Goal: Information Seeking & Learning: Learn about a topic

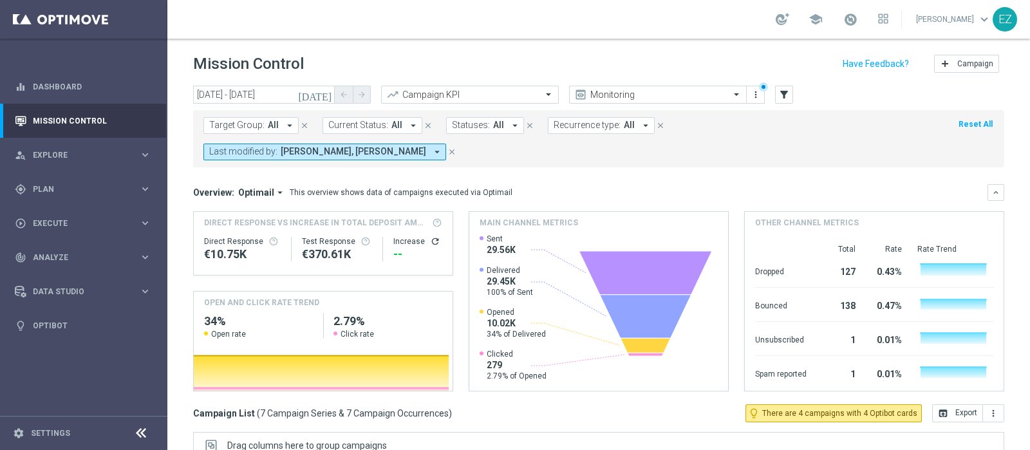
click at [330, 95] on icon "[DATE]" at bounding box center [315, 95] width 35 height 12
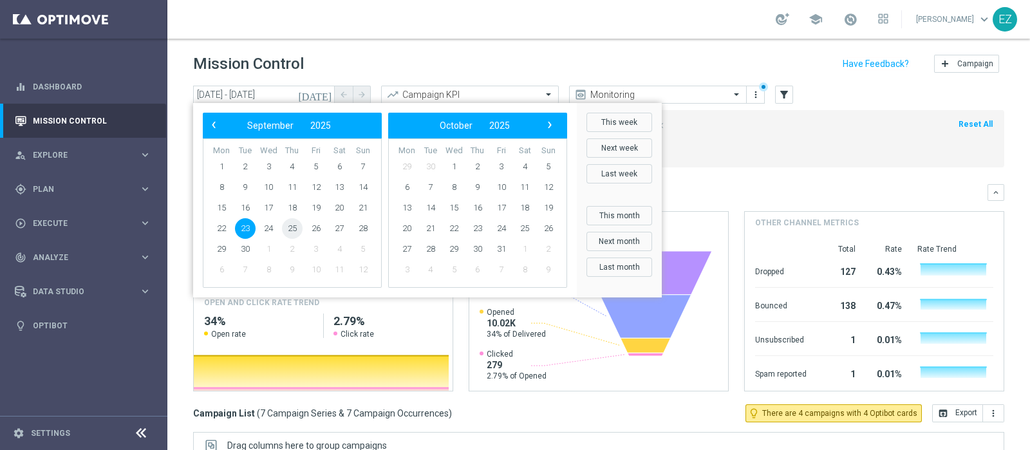
click at [299, 223] on span "25" at bounding box center [292, 228] width 21 height 21
click at [299, 224] on span "25" at bounding box center [292, 228] width 21 height 21
type input "25 Sep 2025 - 25 Sep 2025"
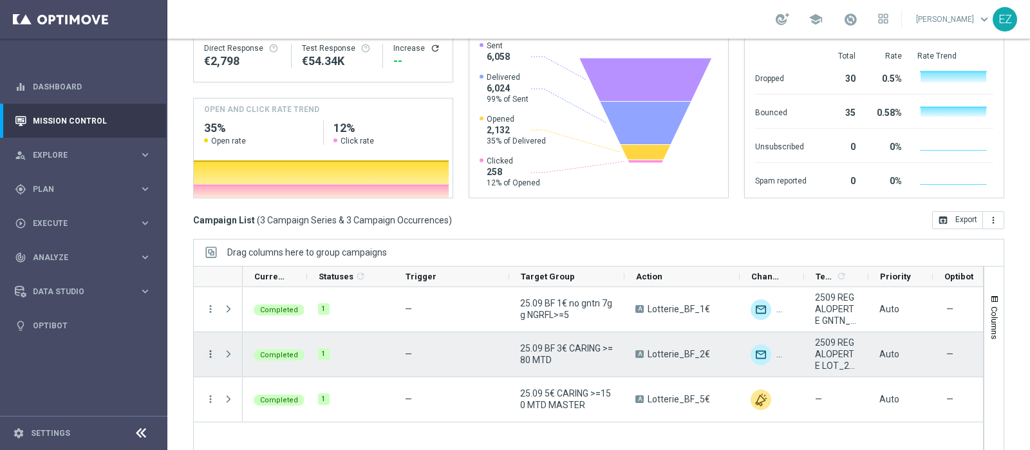
click at [213, 348] on icon "more_vert" at bounding box center [211, 354] width 12 height 12
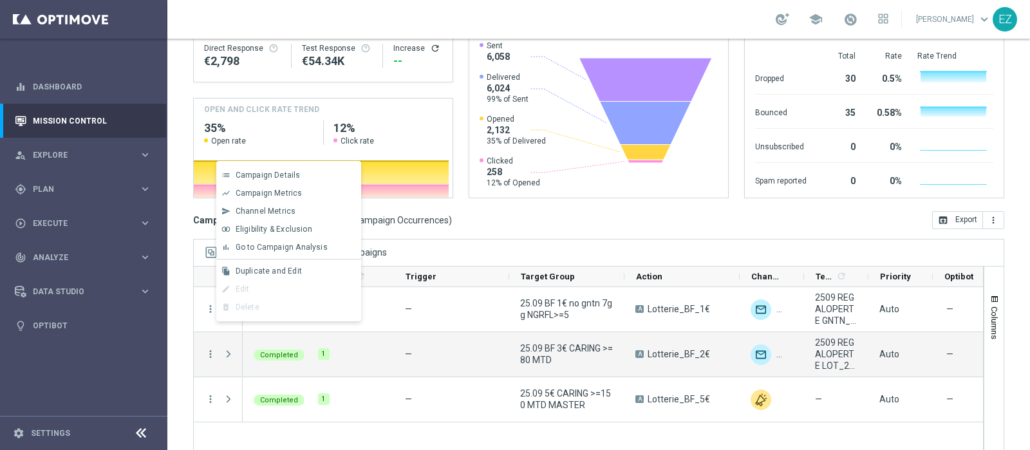
click at [274, 245] on span "Go to Campaign Analysis" at bounding box center [282, 247] width 92 height 9
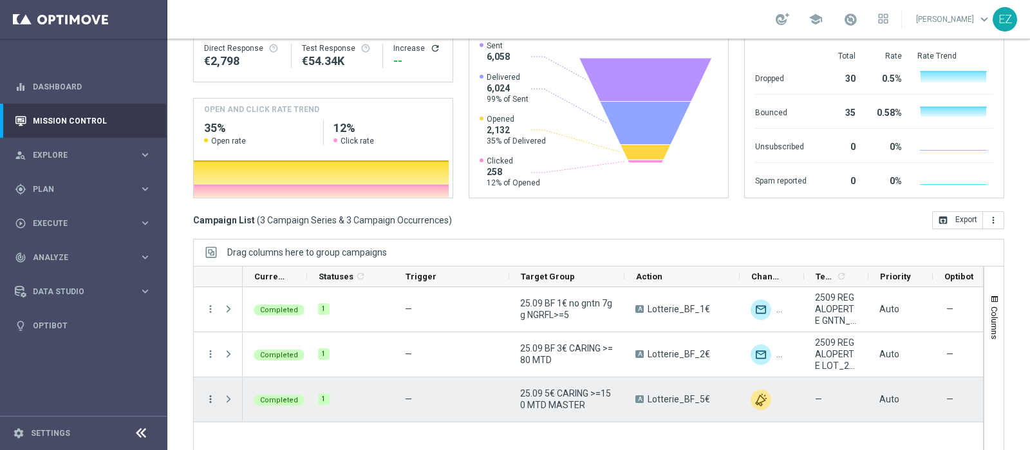
click at [214, 393] on icon "more_vert" at bounding box center [211, 399] width 12 height 12
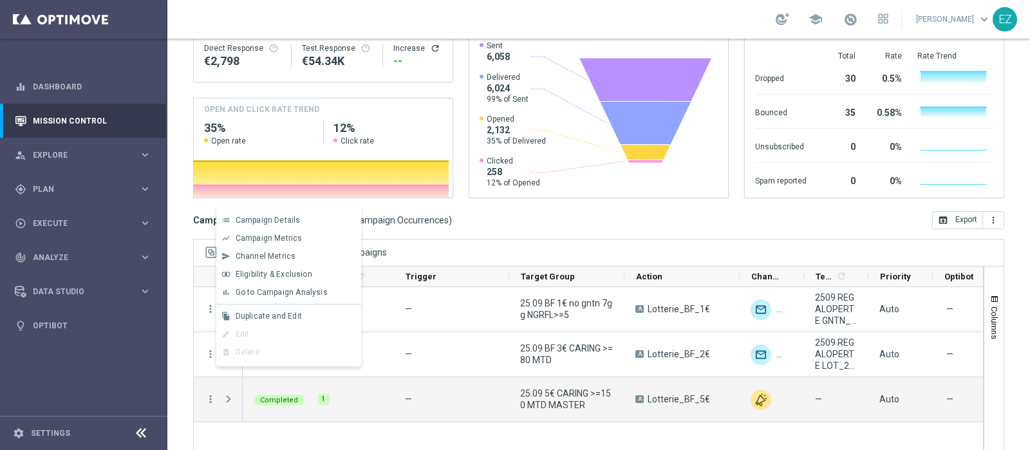
click at [254, 289] on span "Go to Campaign Analysis" at bounding box center [282, 292] width 92 height 9
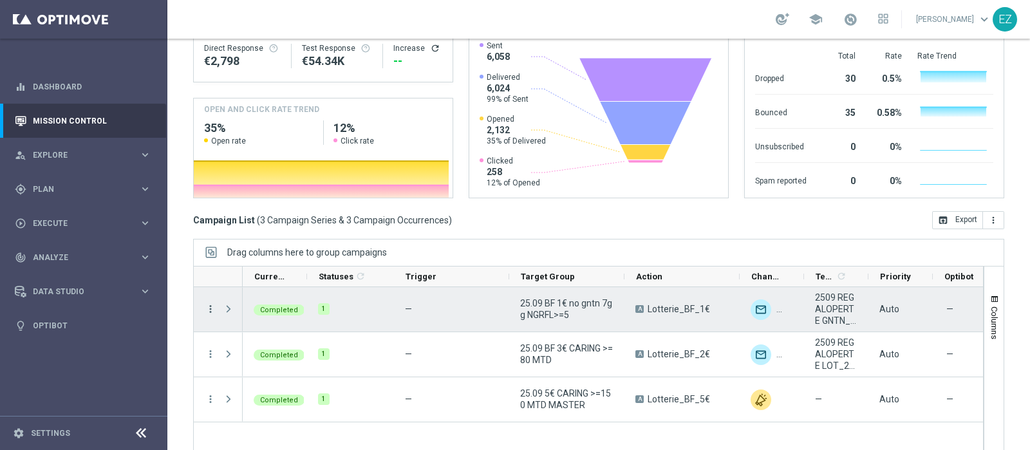
click at [207, 303] on icon "more_vert" at bounding box center [211, 309] width 12 height 12
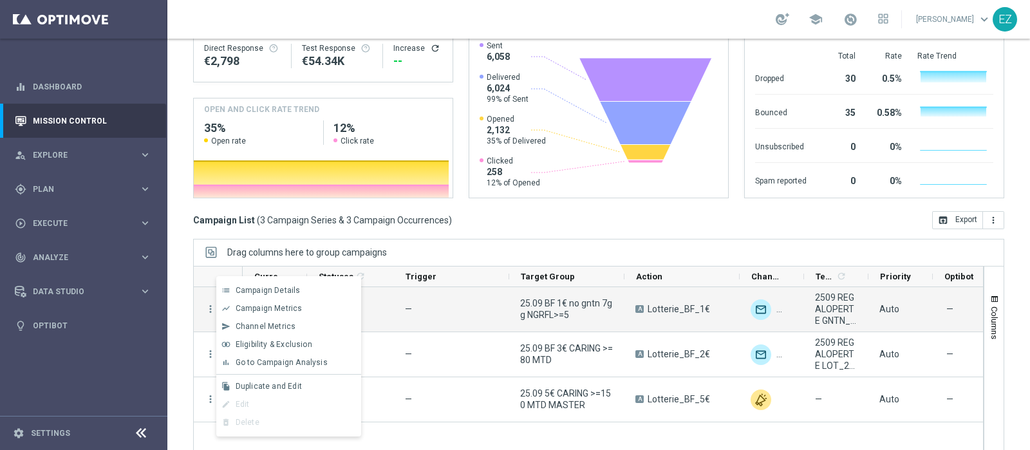
click at [271, 362] on span "Go to Campaign Analysis" at bounding box center [282, 362] width 92 height 9
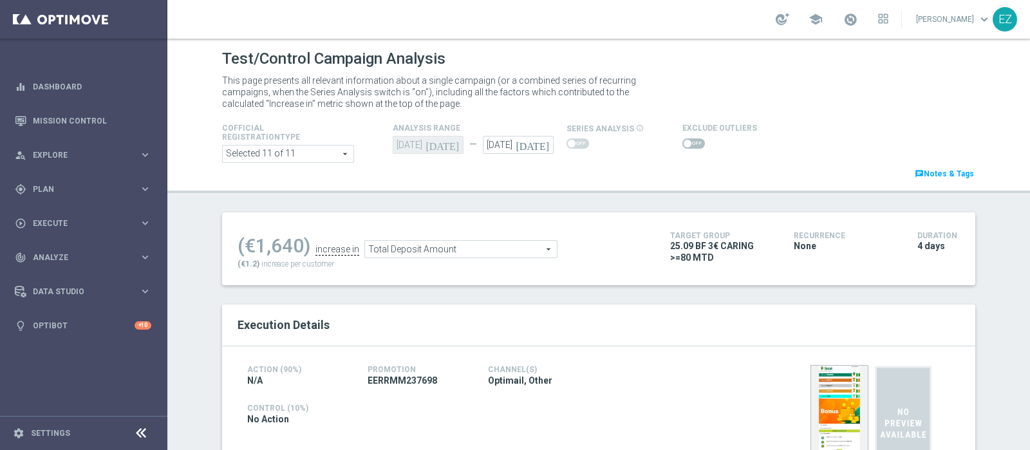
click at [473, 247] on span "Total Deposit Amount" at bounding box center [461, 249] width 192 height 17
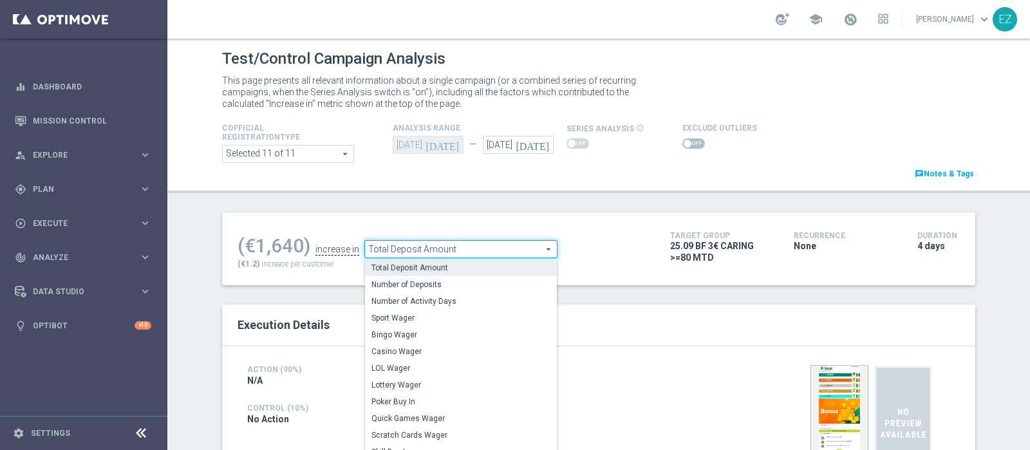
click at [645, 200] on div "Test/Control Campaign Analysis This page presents all relevant information abou…" at bounding box center [598, 245] width 863 height 412
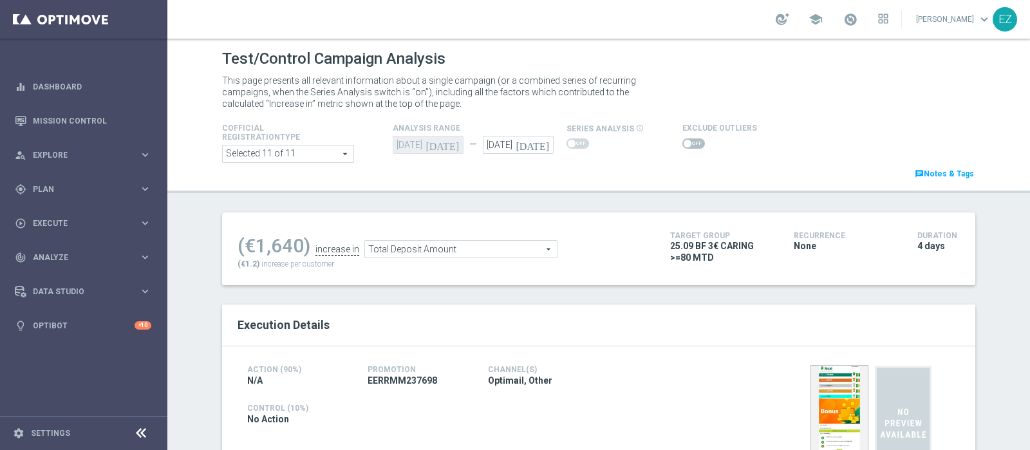
click at [683, 144] on span at bounding box center [694, 143] width 23 height 10
click at [683, 144] on input "checkbox" at bounding box center [694, 143] width 23 height 10
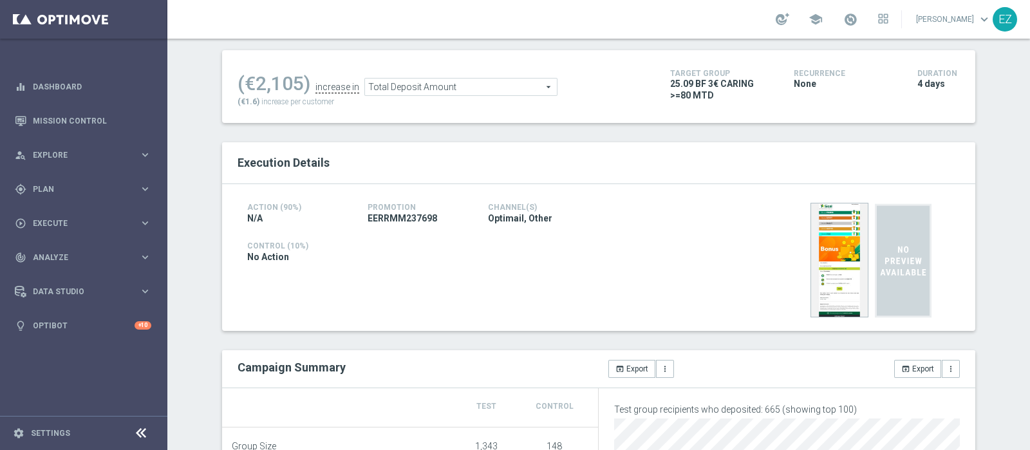
scroll to position [100, 0]
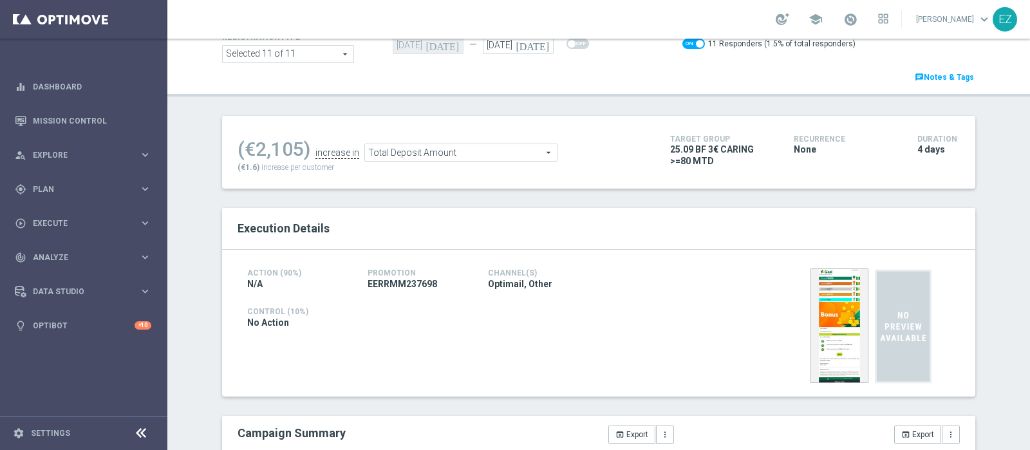
click at [683, 44] on span at bounding box center [694, 44] width 23 height 10
click at [683, 44] on input "checkbox" at bounding box center [694, 44] width 23 height 10
checkbox input "false"
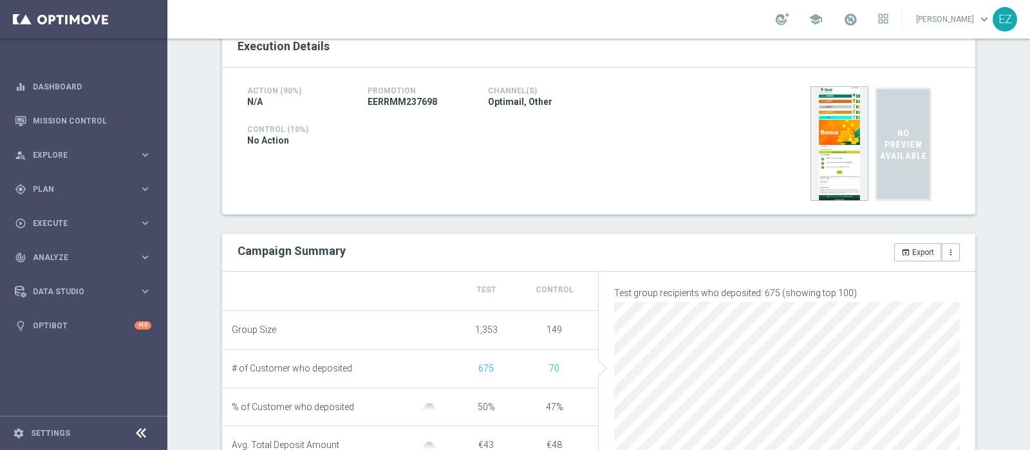
scroll to position [0, 0]
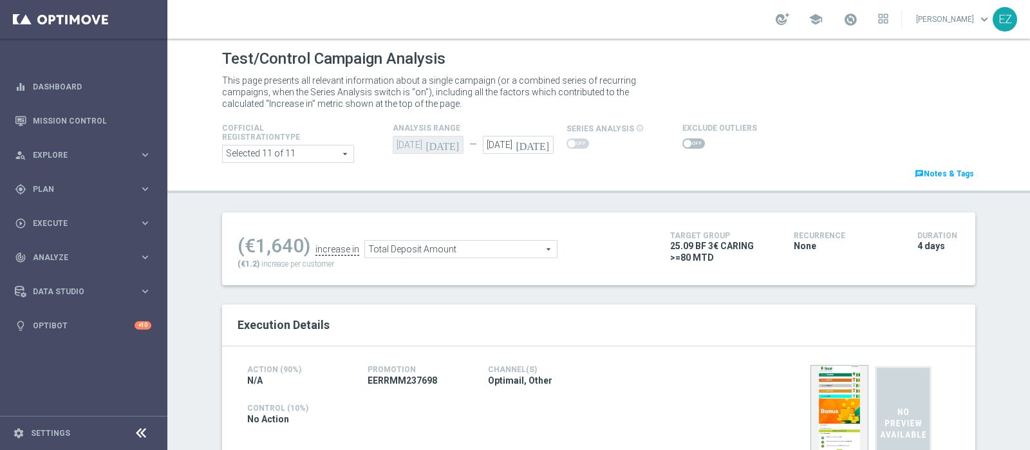
click at [495, 249] on span "Total Deposit Amount" at bounding box center [461, 249] width 192 height 17
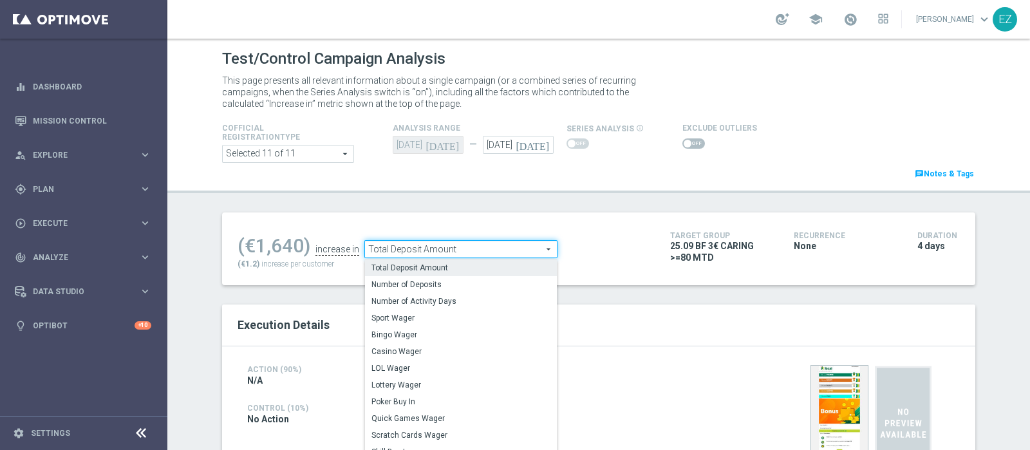
drag, startPoint x: 445, startPoint y: 365, endPoint x: 712, endPoint y: 138, distance: 350.0
click at [445, 365] on span "LOL Wager" at bounding box center [461, 368] width 179 height 10
type input "LOL Wager"
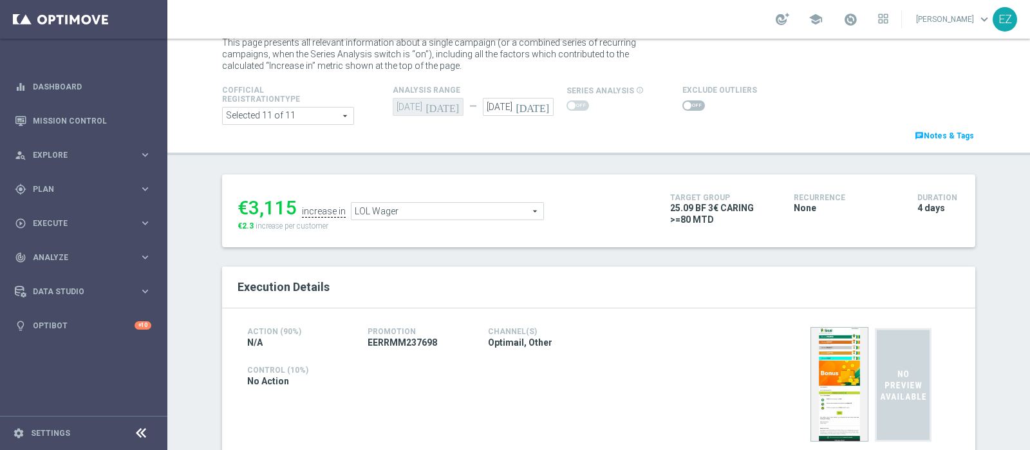
scroll to position [27, 0]
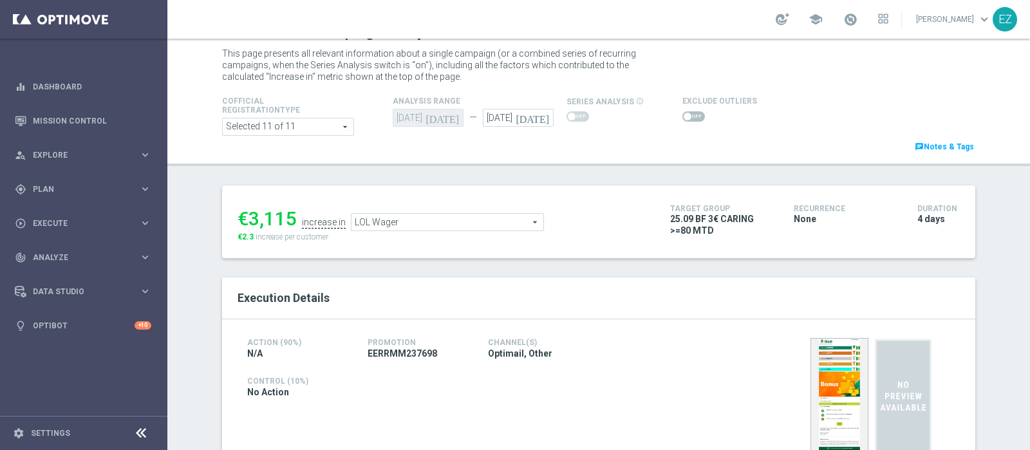
drag, startPoint x: 676, startPoint y: 111, endPoint x: 676, endPoint y: 127, distance: 16.1
click at [676, 124] on div "Cofficial Registrationtype Selected 11 of 11 arrow_drop_down search Show Select…" at bounding box center [599, 123] width 773 height 61
click at [683, 119] on span at bounding box center [694, 116] width 23 height 10
click at [683, 119] on input "checkbox" at bounding box center [694, 116] width 23 height 10
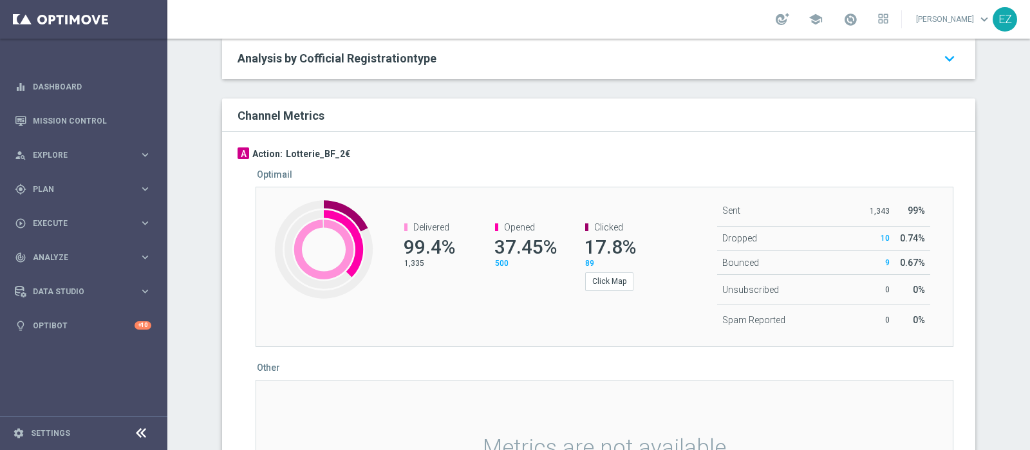
scroll to position [7, 0]
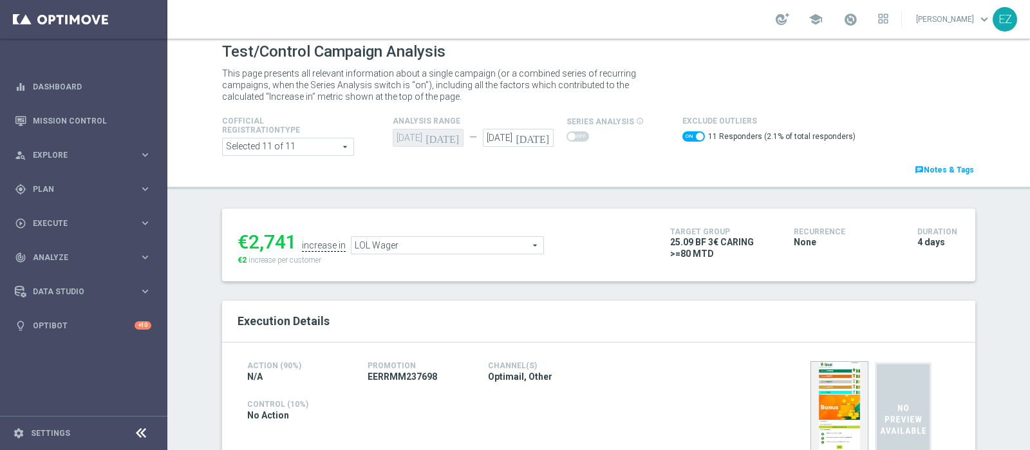
click at [515, 240] on span "LOL Wager" at bounding box center [448, 245] width 192 height 17
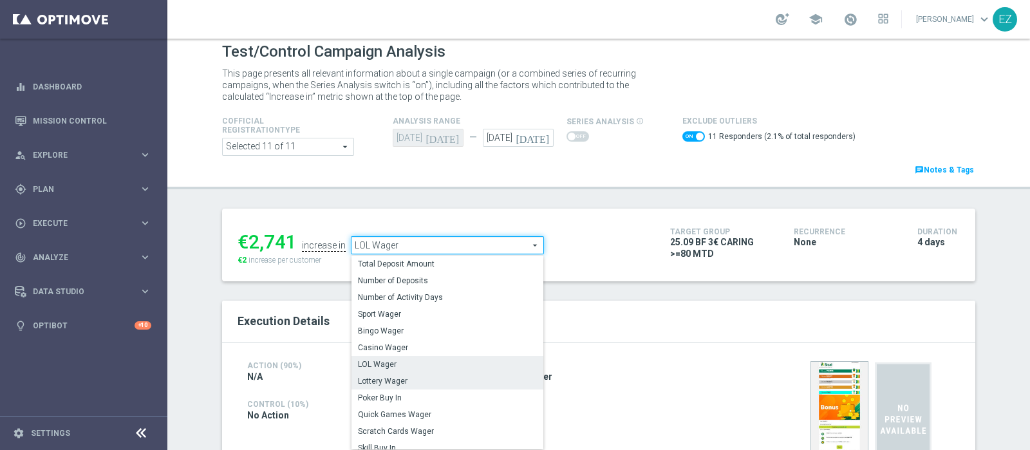
click at [389, 386] on label "Lottery Wager" at bounding box center [448, 381] width 192 height 17
checkbox input "false"
type input "Lottery Wager"
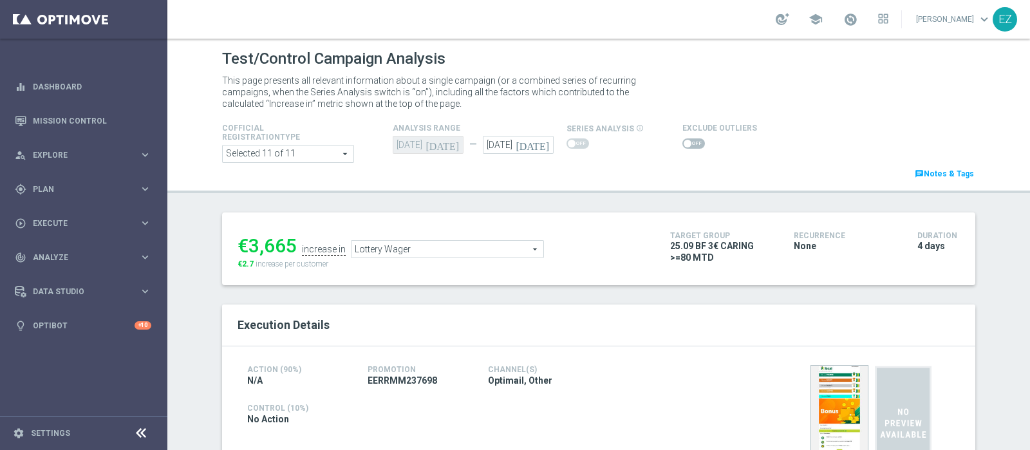
drag, startPoint x: 676, startPoint y: 143, endPoint x: 658, endPoint y: 144, distance: 18.0
click at [684, 142] on span at bounding box center [688, 144] width 8 height 8
click at [683, 142] on input "checkbox" at bounding box center [694, 143] width 23 height 10
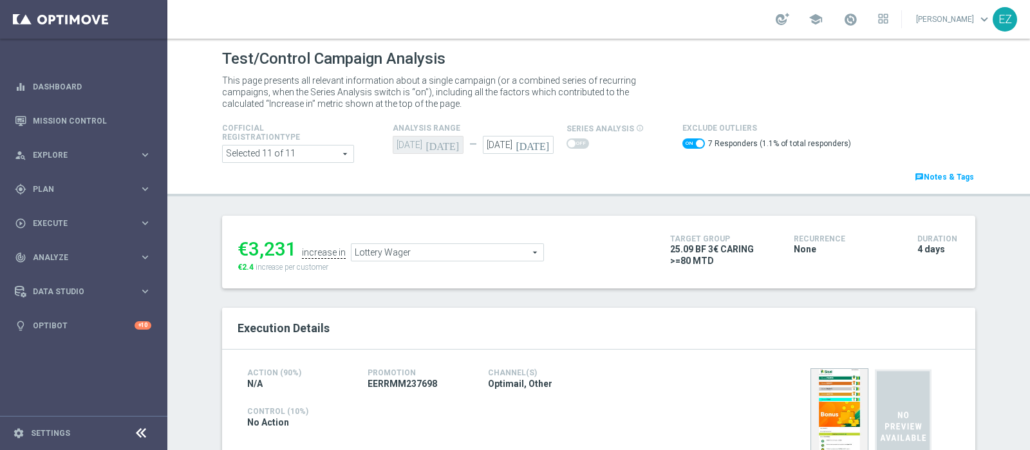
click at [462, 246] on span "Lottery Wager" at bounding box center [448, 252] width 192 height 17
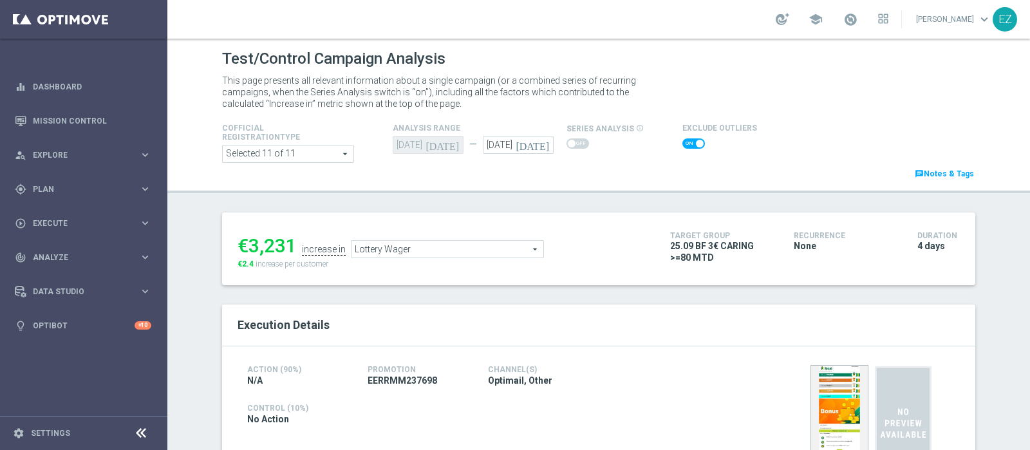
checkbox input "false"
type input "Scratch Cards Wager"
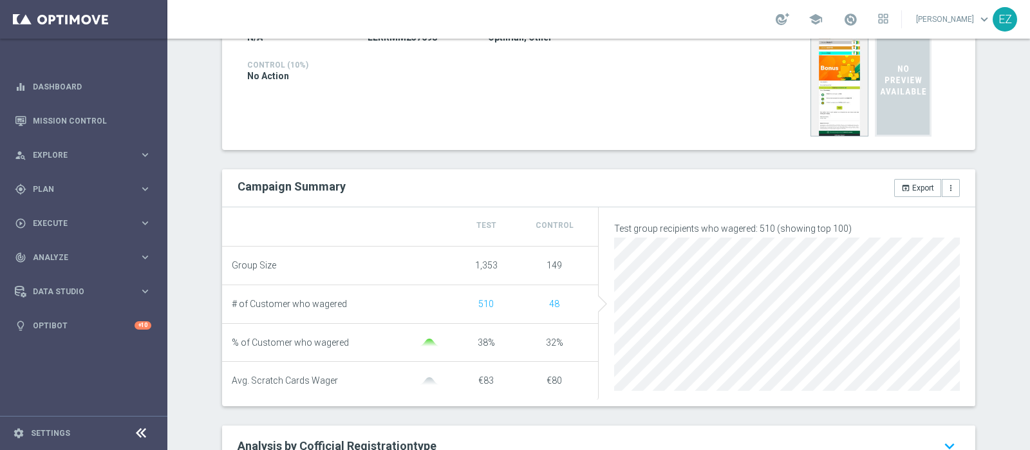
scroll to position [73, 0]
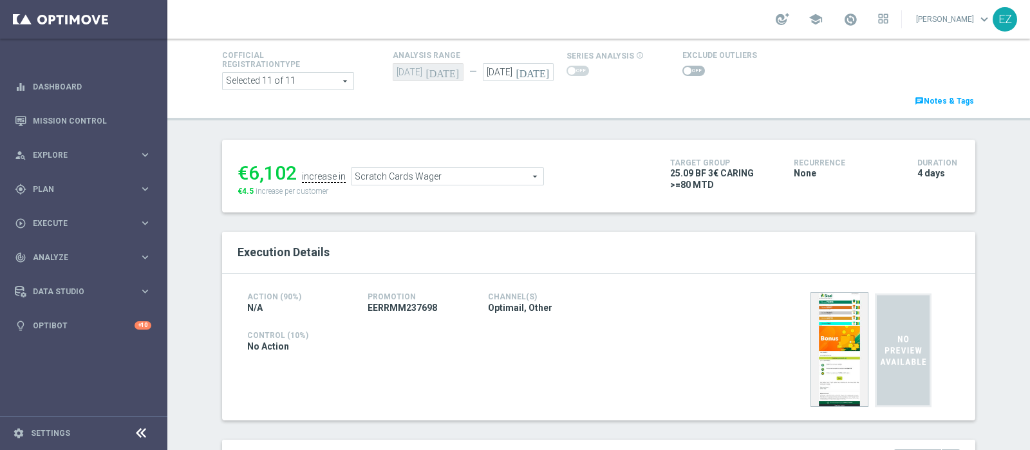
click at [683, 75] on span at bounding box center [694, 71] width 23 height 10
click at [683, 75] on input "checkbox" at bounding box center [694, 71] width 23 height 10
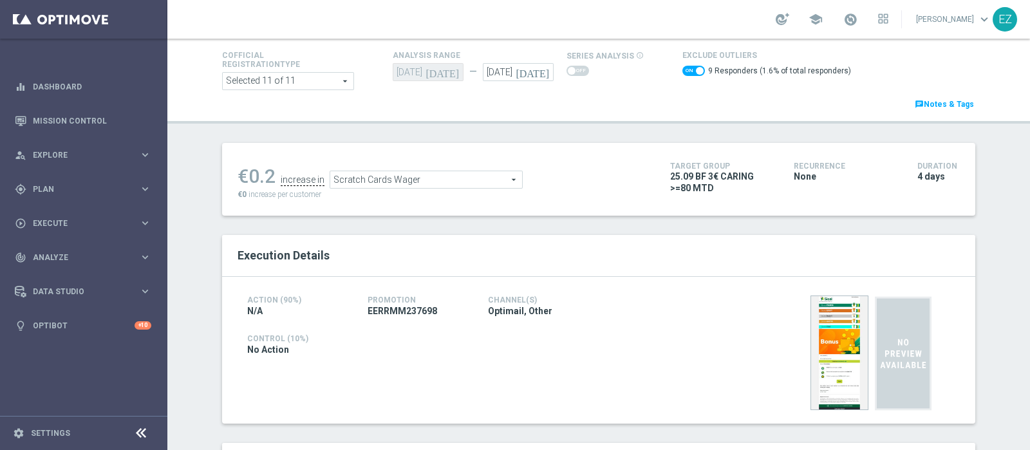
click at [683, 71] on span at bounding box center [694, 71] width 23 height 10
click at [683, 71] on input "checkbox" at bounding box center [694, 71] width 23 height 10
checkbox input "false"
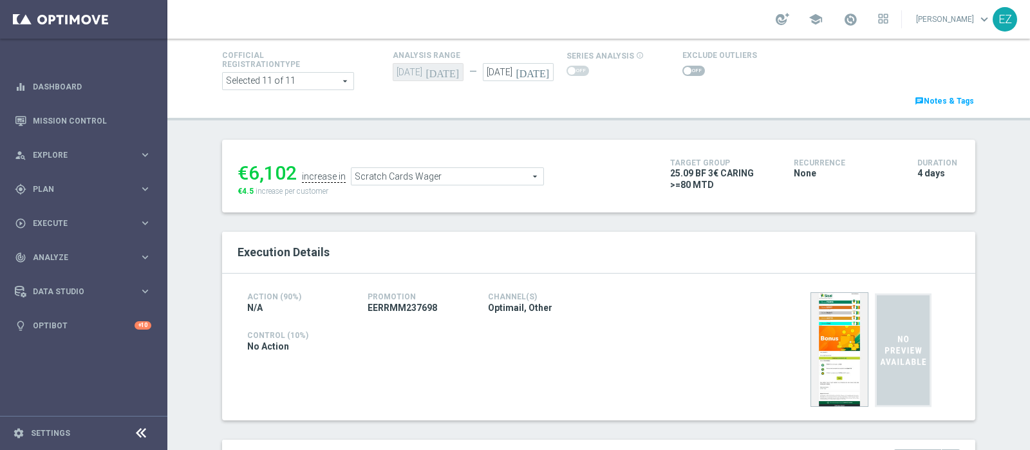
click at [499, 173] on span "Scratch Cards Wager" at bounding box center [448, 176] width 192 height 17
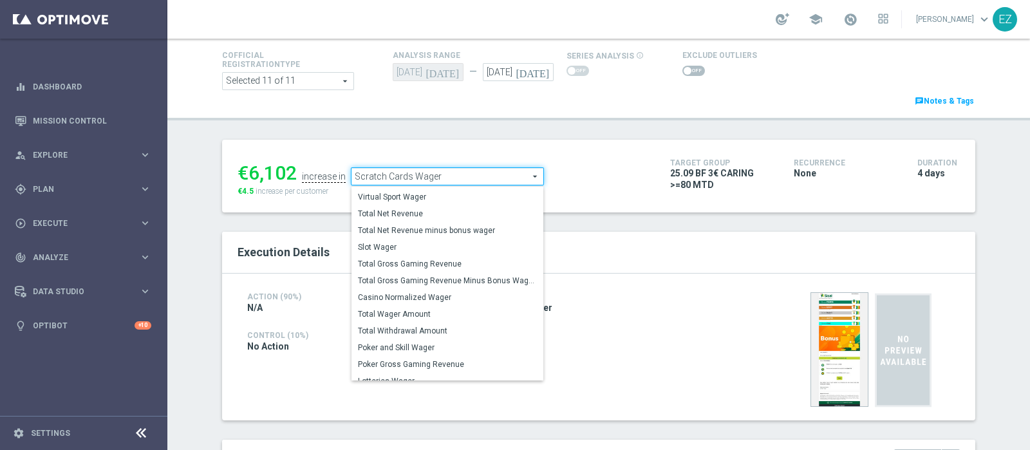
scroll to position [193, 0]
click at [450, 272] on label "Total Gross Gaming Revenue Minus Bonus Wagared" at bounding box center [448, 280] width 192 height 17
type input "Total Gross Gaming Revenue Minus Bonus Wagared"
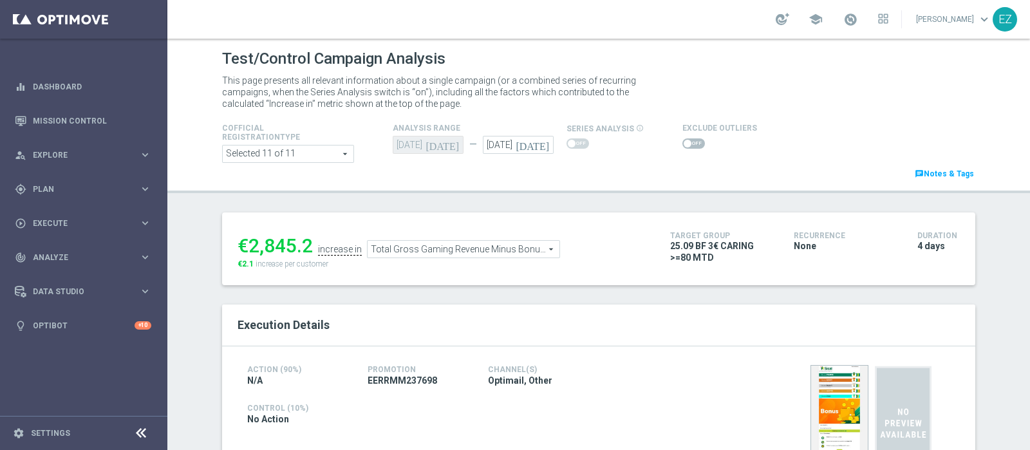
click at [689, 146] on span at bounding box center [694, 143] width 23 height 10
click at [689, 146] on input "checkbox" at bounding box center [694, 143] width 23 height 10
checkbox input "true"
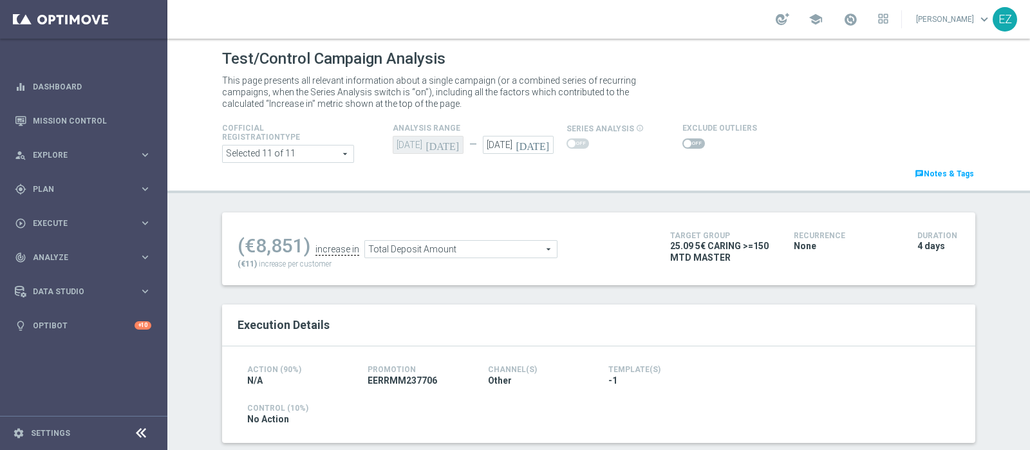
click at [684, 144] on span at bounding box center [688, 144] width 8 height 8
click at [683, 144] on input "checkbox" at bounding box center [694, 143] width 23 height 10
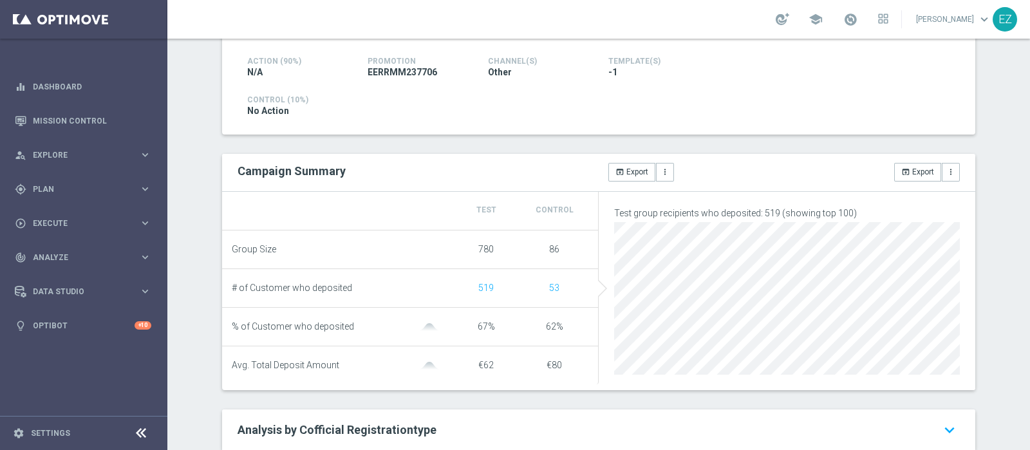
scroll to position [44, 0]
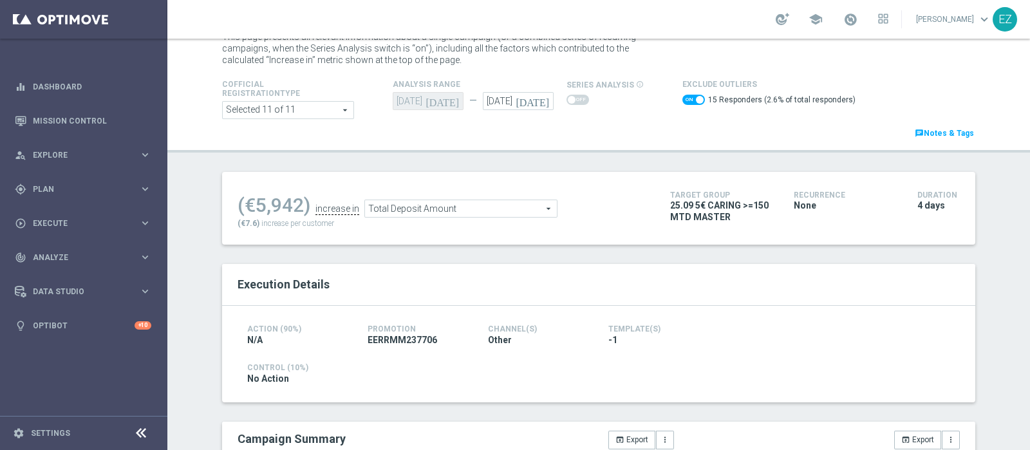
click at [489, 211] on span "Total Deposit Amount" at bounding box center [461, 208] width 192 height 17
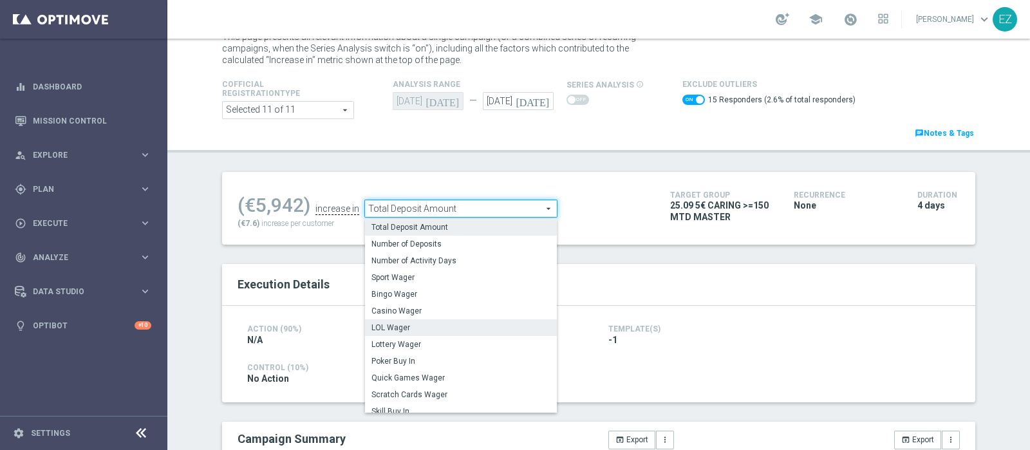
click at [401, 327] on span "LOL Wager" at bounding box center [461, 328] width 179 height 10
checkbox input "false"
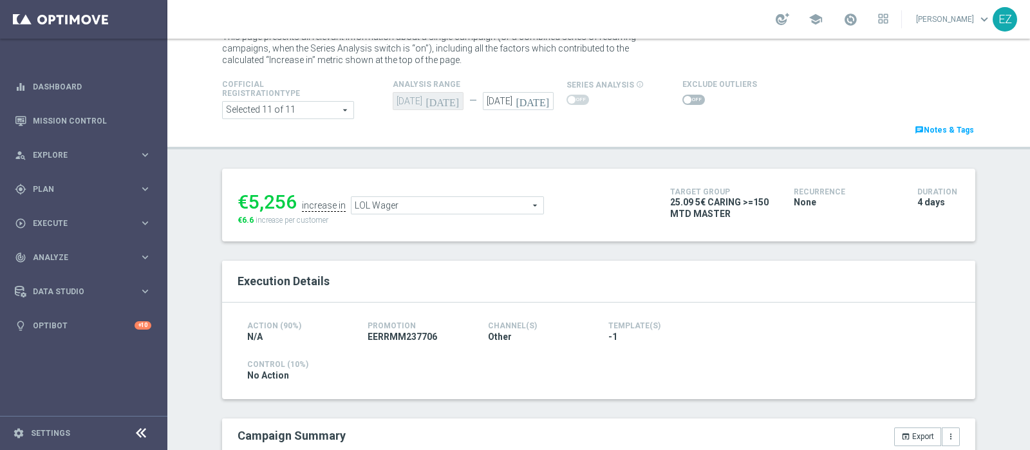
click at [486, 199] on span "LOL Wager" at bounding box center [448, 205] width 192 height 17
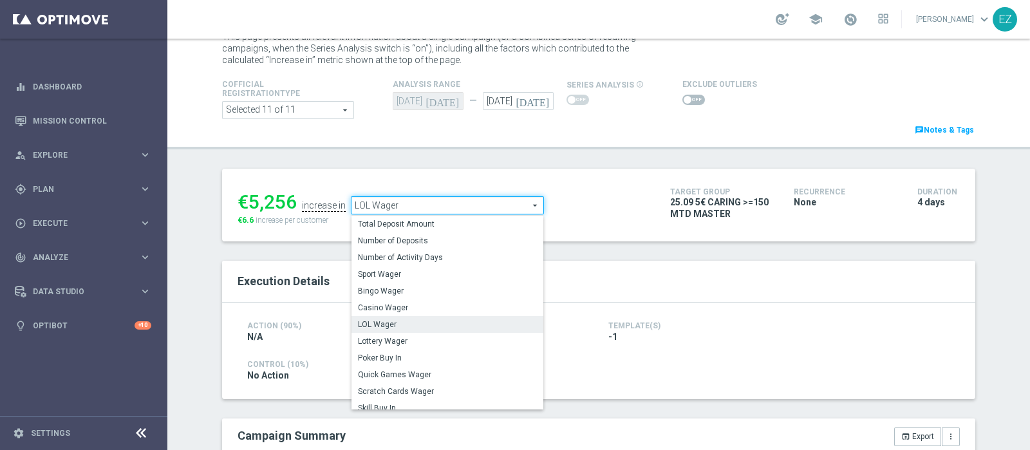
click at [435, 225] on span "Total Deposit Amount" at bounding box center [447, 224] width 179 height 10
type input "Total Deposit Amount"
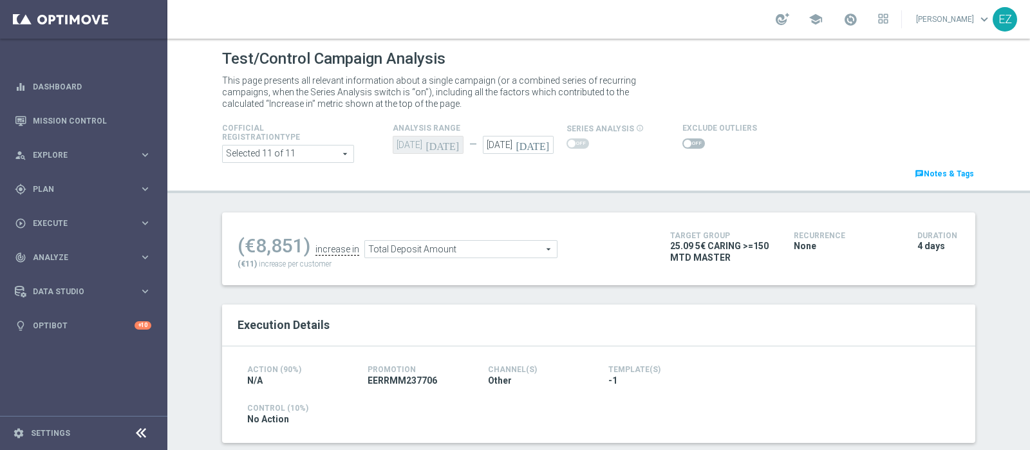
click at [683, 140] on span at bounding box center [694, 143] width 23 height 10
click at [683, 140] on input "checkbox" at bounding box center [694, 143] width 23 height 10
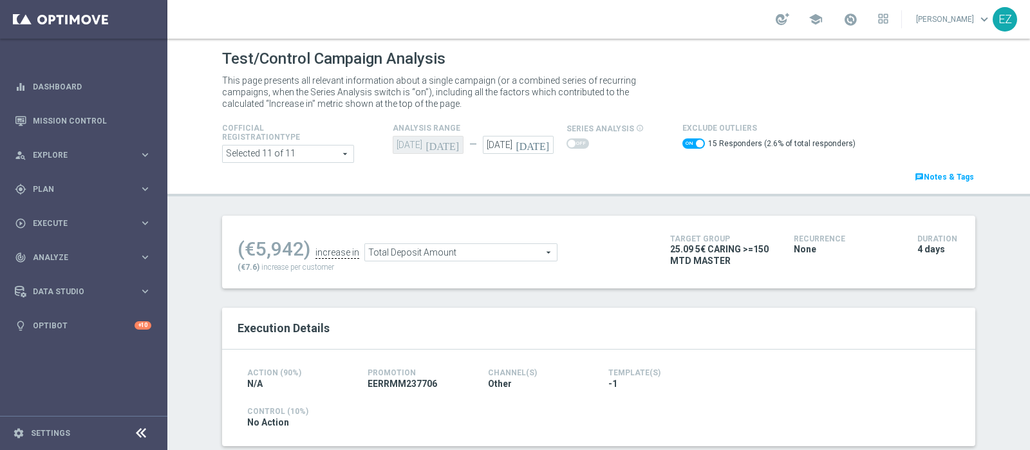
click at [446, 251] on span "Total Deposit Amount" at bounding box center [461, 252] width 192 height 17
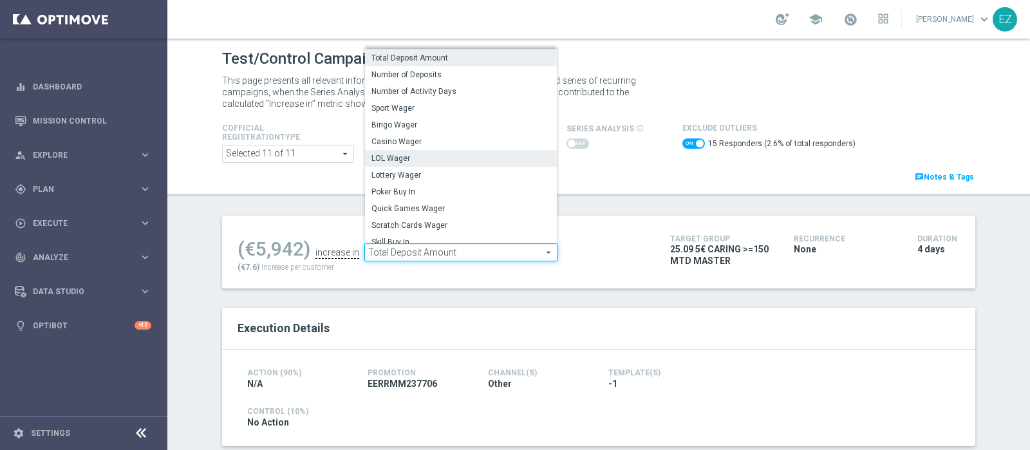
click at [411, 154] on span "LOL Wager" at bounding box center [461, 158] width 179 height 10
checkbox input "false"
type input "LOL Wager"
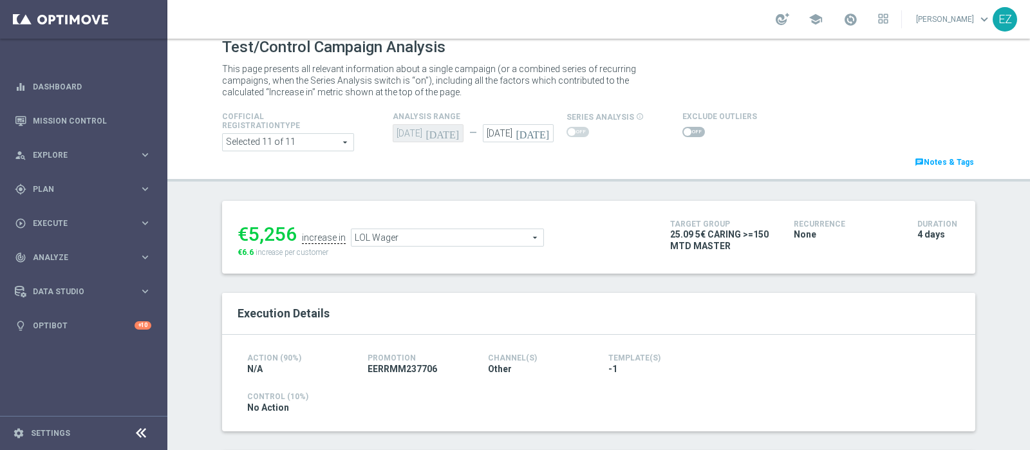
scroll to position [5, 0]
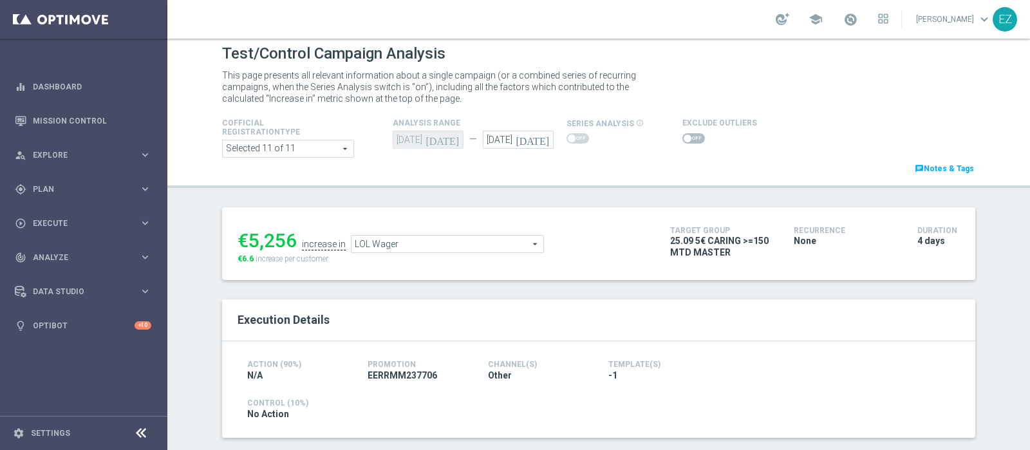
click at [685, 139] on span at bounding box center [694, 138] width 23 height 10
click at [685, 139] on input "checkbox" at bounding box center [694, 138] width 23 height 10
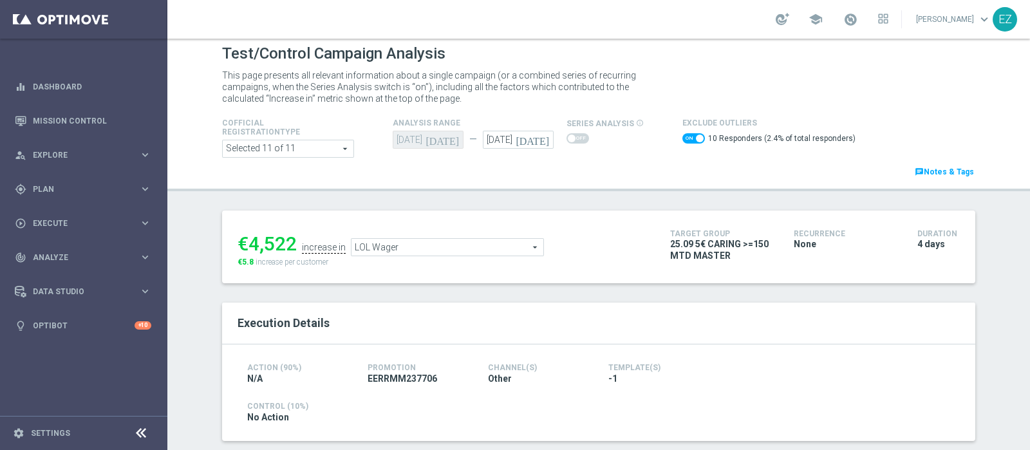
click at [477, 243] on span "LOL Wager" at bounding box center [448, 247] width 192 height 17
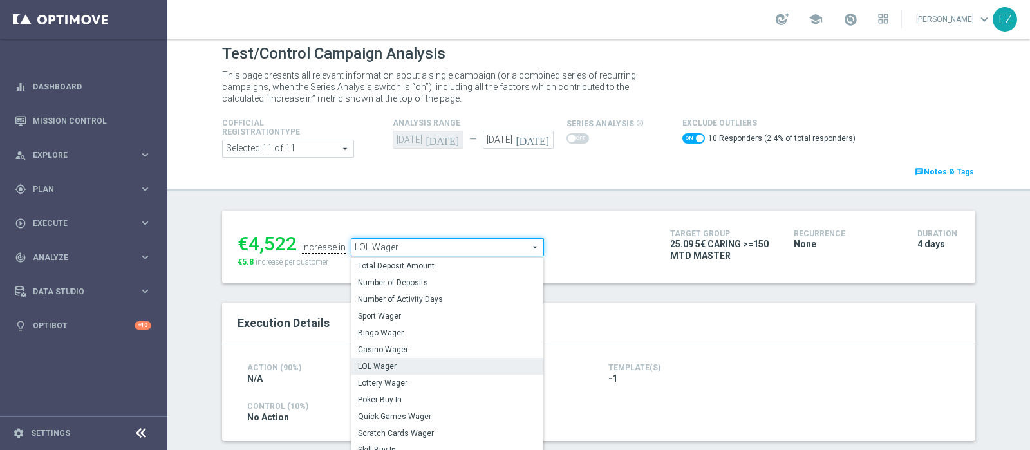
click at [406, 383] on span "Lottery Wager" at bounding box center [447, 383] width 179 height 10
checkbox input "false"
type input "Lottery Wager"
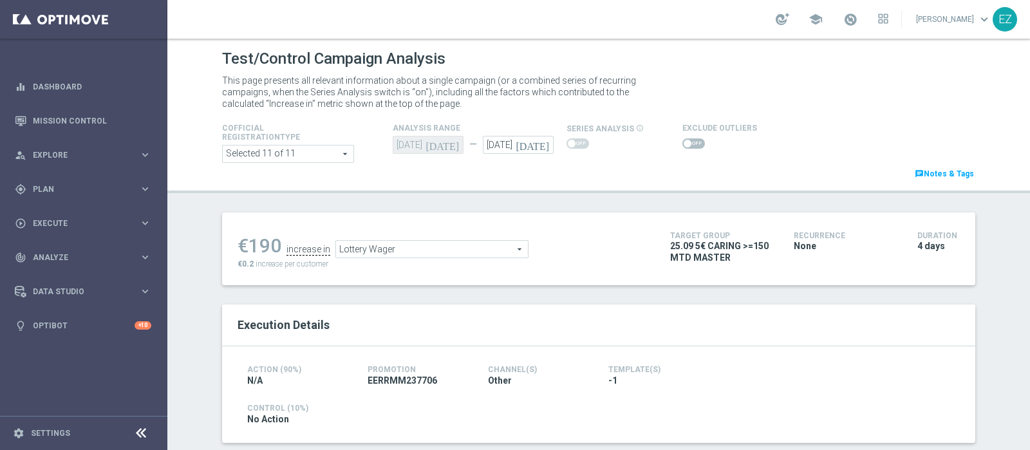
click at [683, 144] on span at bounding box center [694, 143] width 23 height 10
click at [683, 144] on input "checkbox" at bounding box center [694, 143] width 23 height 10
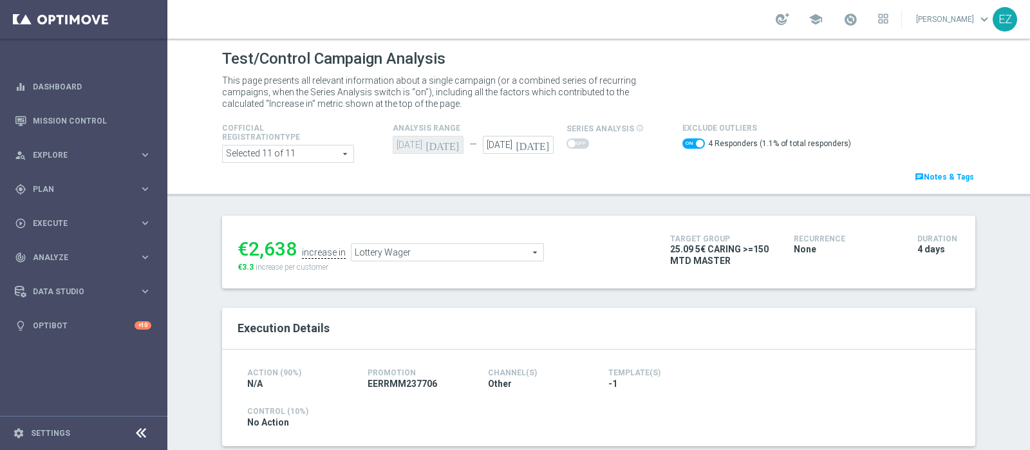
click at [415, 251] on span "Lottery Wager" at bounding box center [448, 252] width 192 height 17
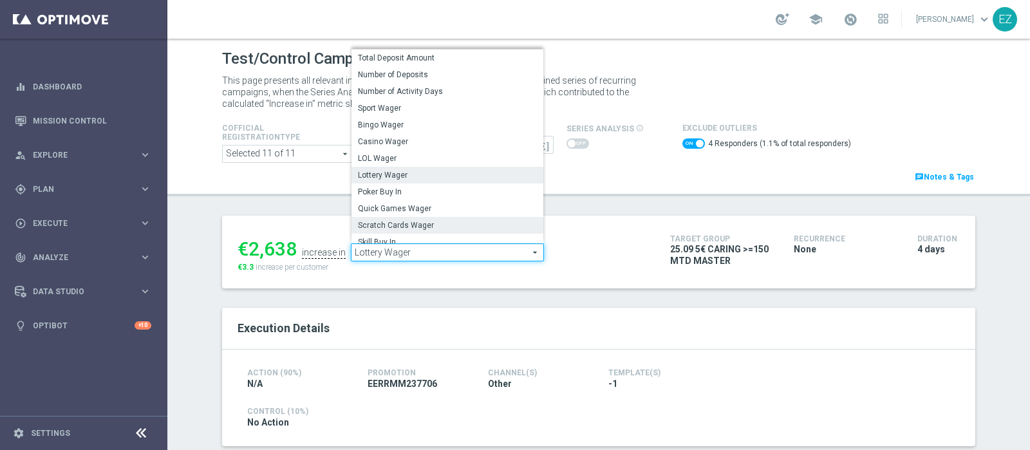
click at [392, 222] on span "Scratch Cards Wager" at bounding box center [447, 225] width 179 height 10
checkbox input "false"
type input "Scratch Cards Wager"
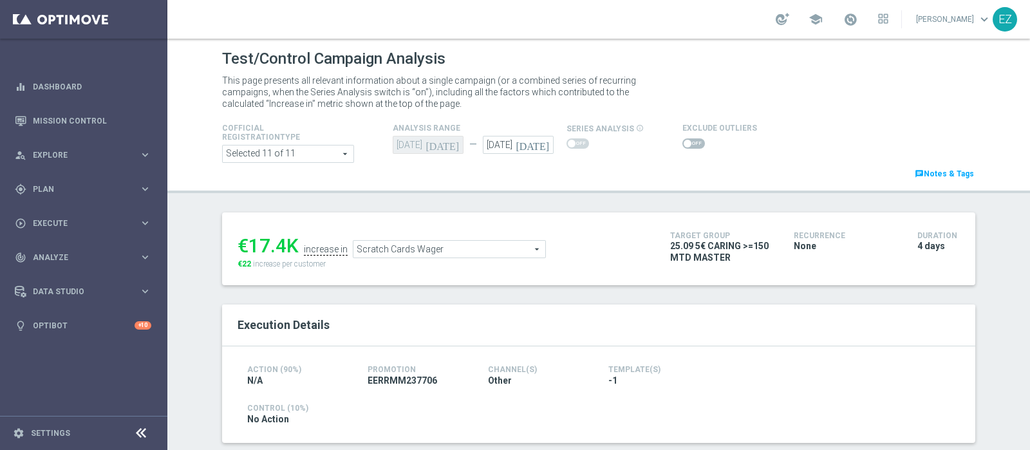
click at [687, 145] on span at bounding box center [694, 143] width 23 height 10
click at [687, 145] on input "checkbox" at bounding box center [694, 143] width 23 height 10
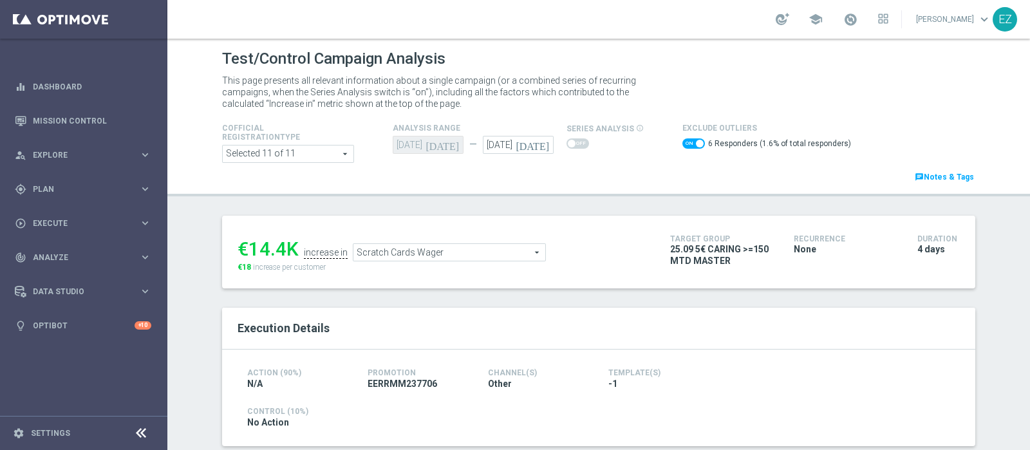
click at [494, 249] on span "Scratch Cards Wager" at bounding box center [450, 252] width 192 height 17
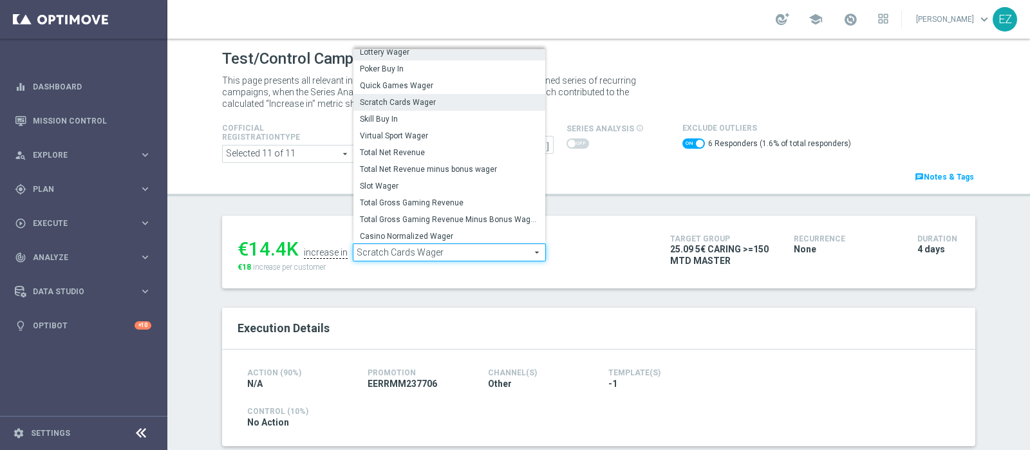
scroll to position [125, 0]
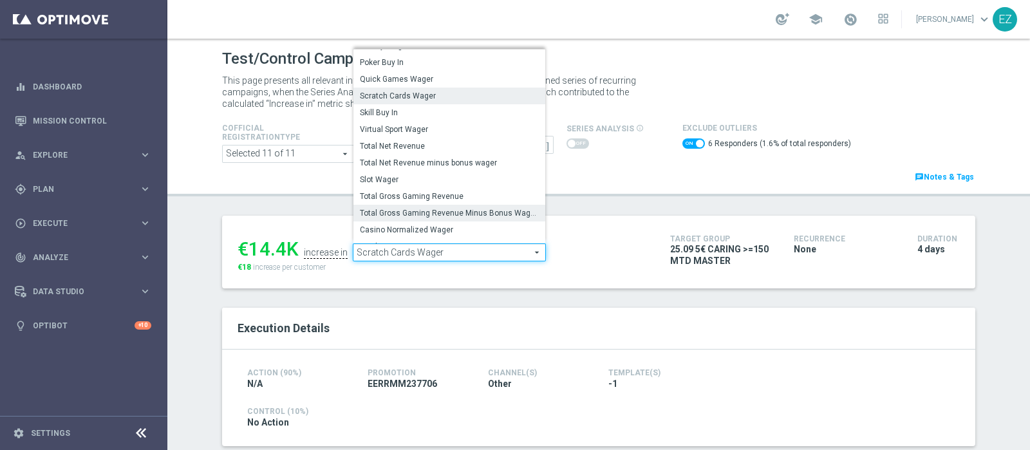
click at [448, 213] on span "Total Gross Gaming Revenue Minus Bonus Wagared" at bounding box center [449, 213] width 179 height 10
checkbox input "false"
type input "Total Gross Gaming Revenue Minus Bonus Wagared"
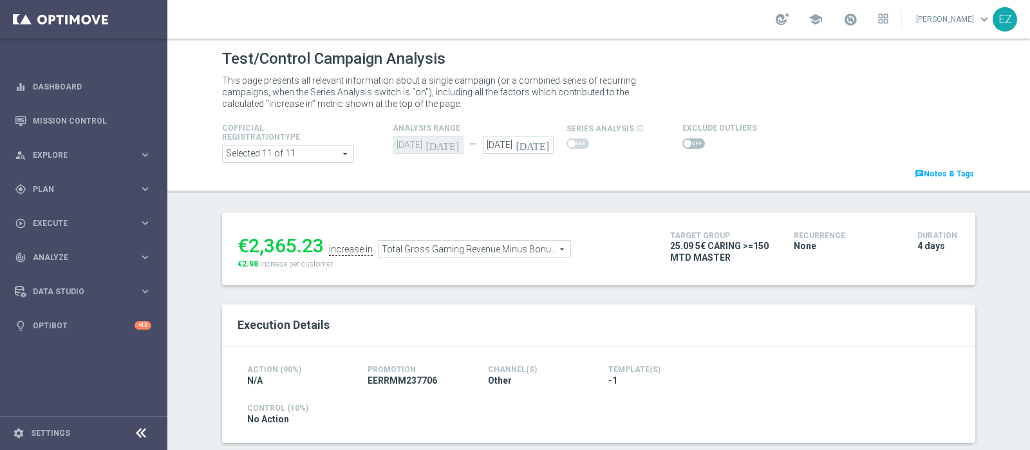
click at [686, 140] on span at bounding box center [694, 143] width 23 height 10
click at [686, 140] on input "checkbox" at bounding box center [694, 143] width 23 height 10
checkbox input "true"
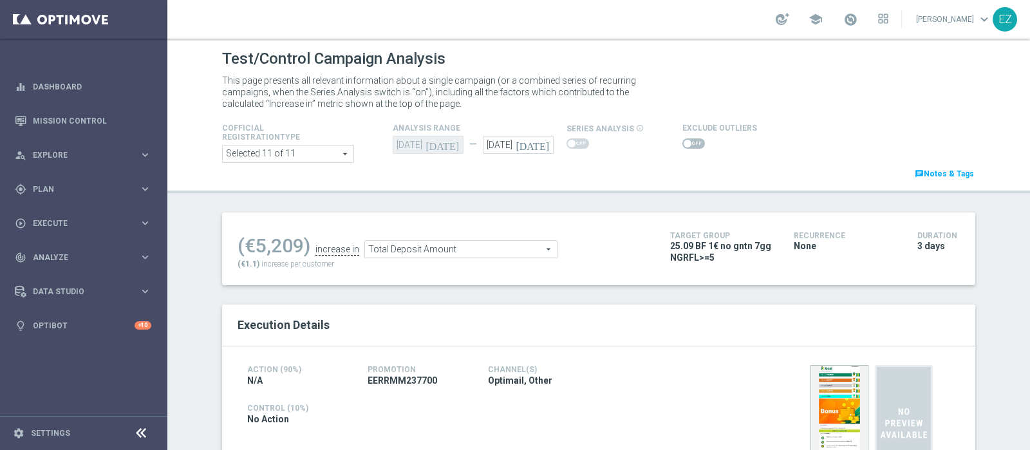
click at [683, 140] on span at bounding box center [694, 143] width 23 height 10
click at [683, 140] on input "checkbox" at bounding box center [694, 143] width 23 height 10
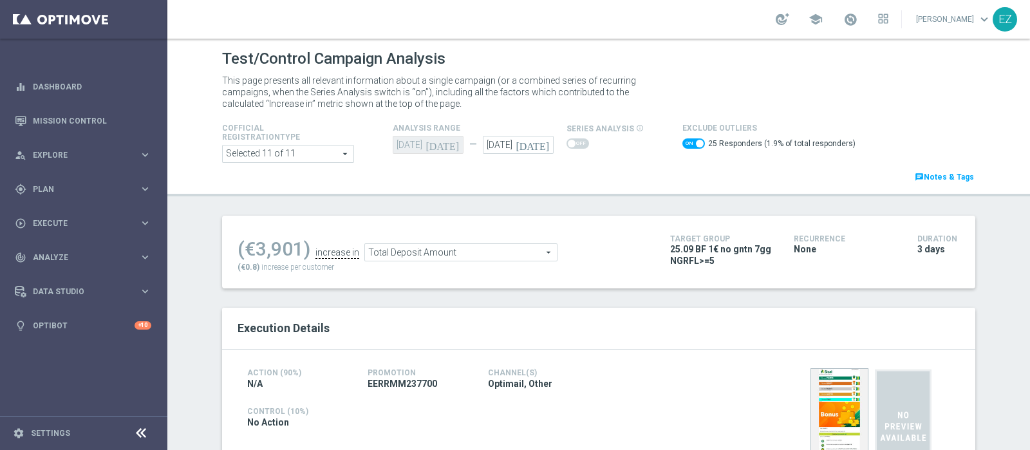
drag, startPoint x: 683, startPoint y: 130, endPoint x: 501, endPoint y: 299, distance: 248.4
click at [683, 138] on span at bounding box center [694, 143] width 23 height 10
click at [683, 138] on input "checkbox" at bounding box center [694, 143] width 23 height 10
checkbox input "false"
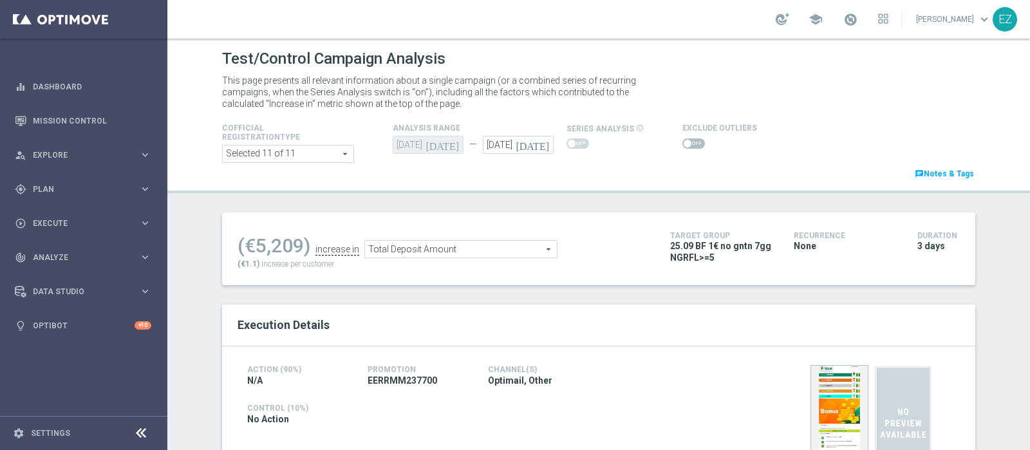
click at [461, 247] on span "Total Deposit Amount" at bounding box center [461, 249] width 192 height 17
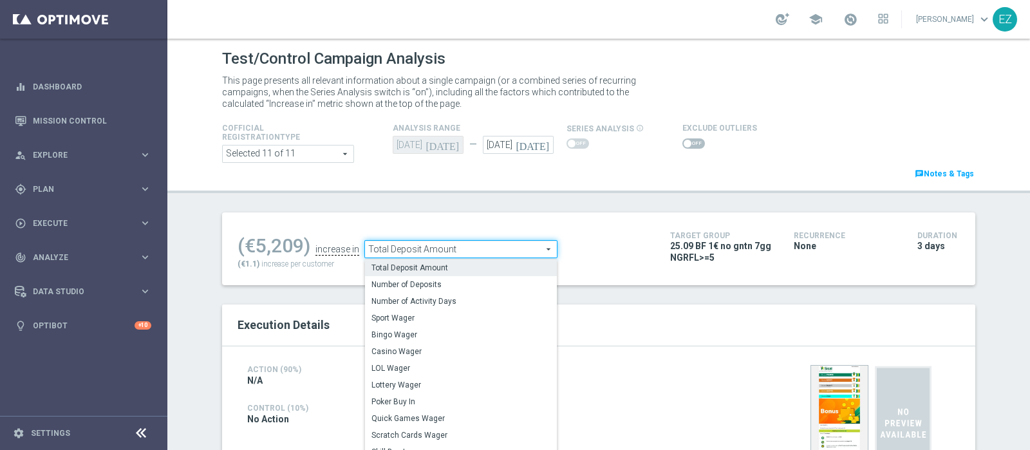
drag, startPoint x: 426, startPoint y: 365, endPoint x: 575, endPoint y: 204, distance: 219.2
click at [426, 364] on span "LOL Wager" at bounding box center [461, 368] width 179 height 10
type input "LOL Wager"
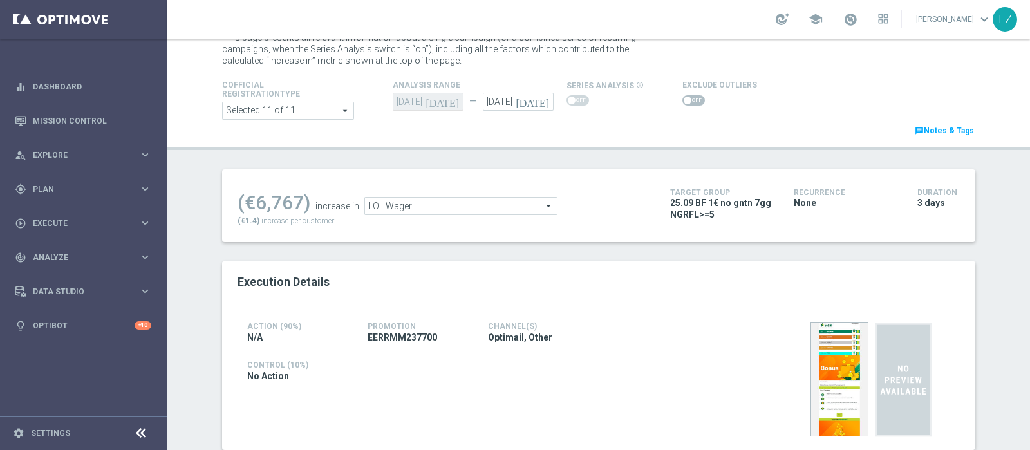
scroll to position [71, 0]
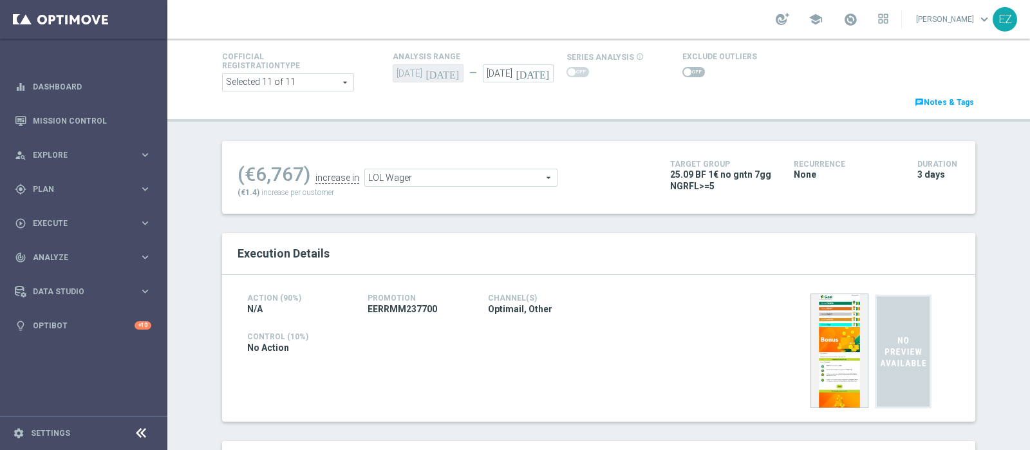
click at [684, 69] on span at bounding box center [688, 72] width 8 height 8
click at [683, 69] on input "checkbox" at bounding box center [694, 72] width 23 height 10
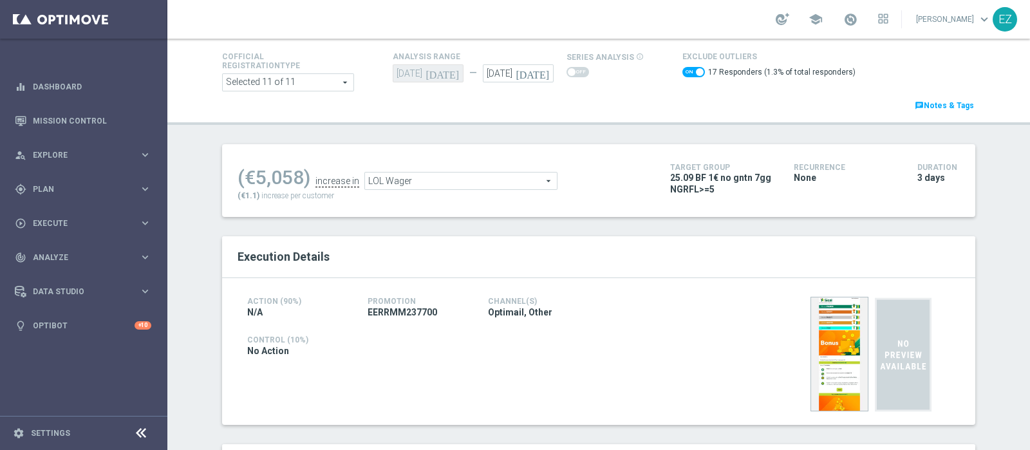
scroll to position [0, 0]
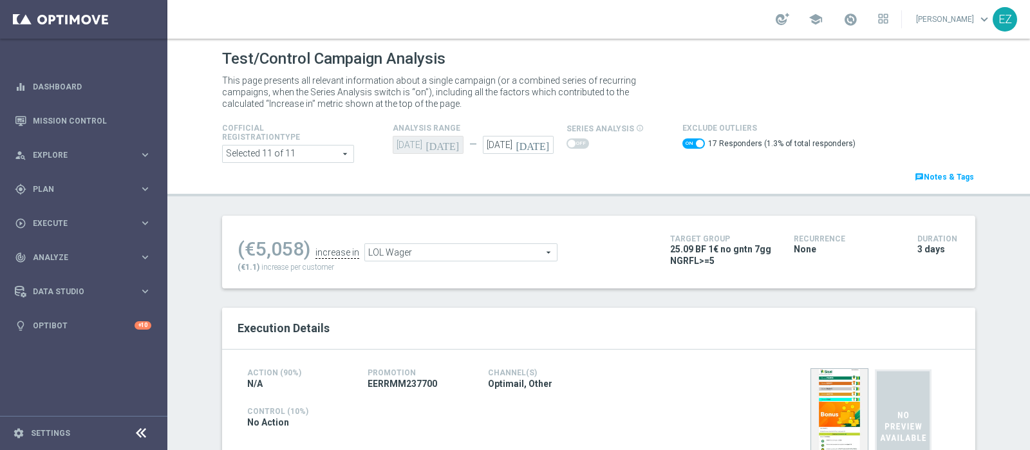
drag, startPoint x: 474, startPoint y: 254, endPoint x: 458, endPoint y: 252, distance: 16.2
click at [474, 252] on span "LOL Wager" at bounding box center [461, 252] width 192 height 17
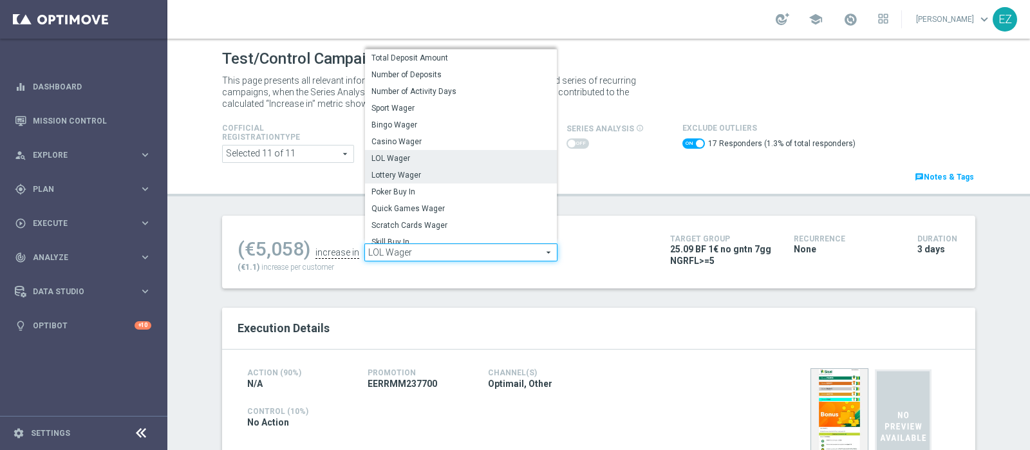
click at [433, 174] on span "Lottery Wager" at bounding box center [461, 175] width 179 height 10
checkbox input "false"
type input "Lottery Wager"
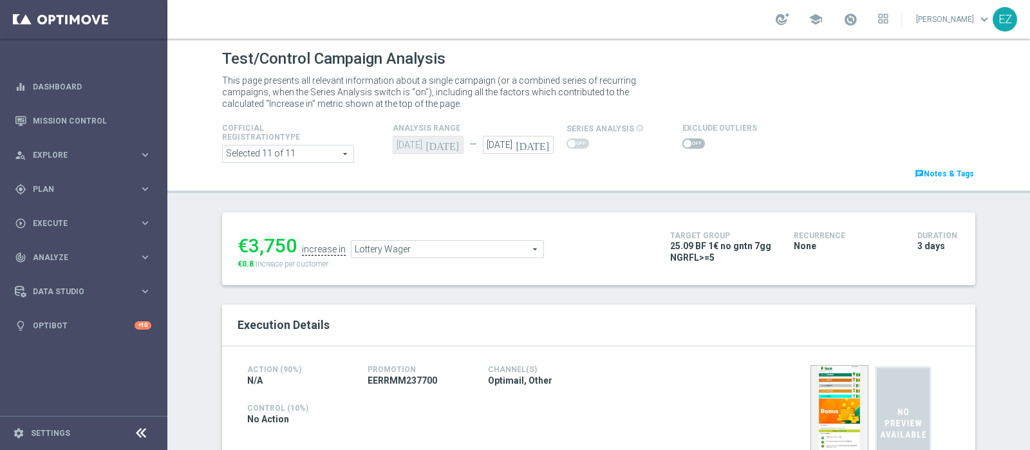
click at [692, 138] on span at bounding box center [694, 143] width 23 height 10
click at [692, 138] on input "checkbox" at bounding box center [694, 143] width 23 height 10
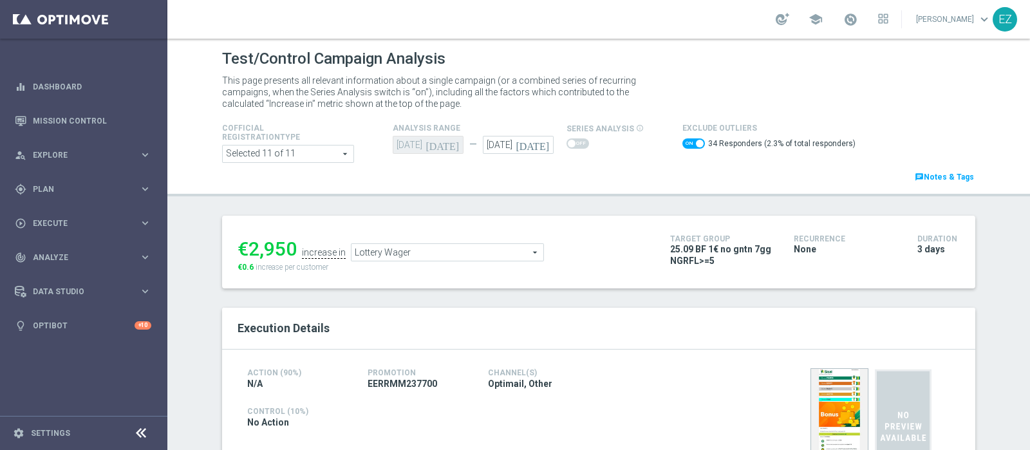
drag, startPoint x: 685, startPoint y: 141, endPoint x: 584, endPoint y: 204, distance: 118.9
click at [696, 140] on span at bounding box center [700, 144] width 8 height 8
click at [685, 140] on input "checkbox" at bounding box center [694, 143] width 23 height 10
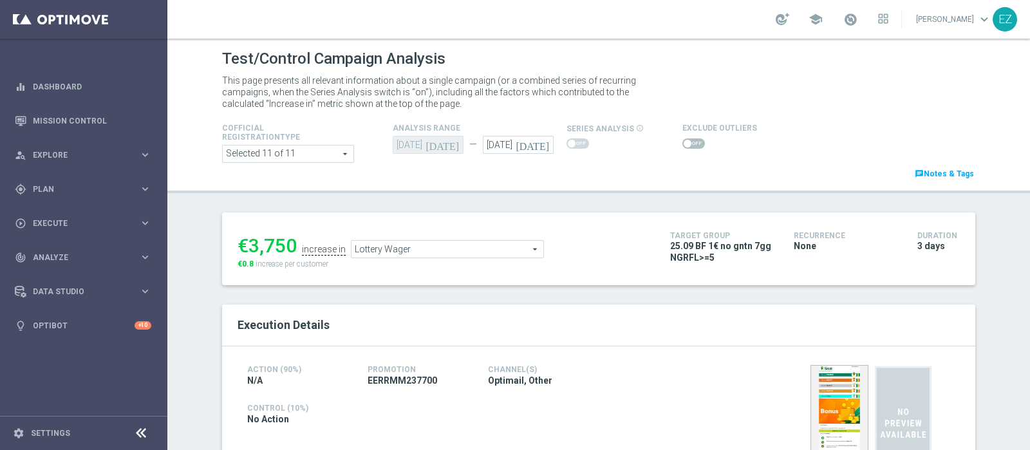
click at [683, 138] on span at bounding box center [694, 143] width 23 height 10
click at [683, 138] on input "checkbox" at bounding box center [694, 143] width 23 height 10
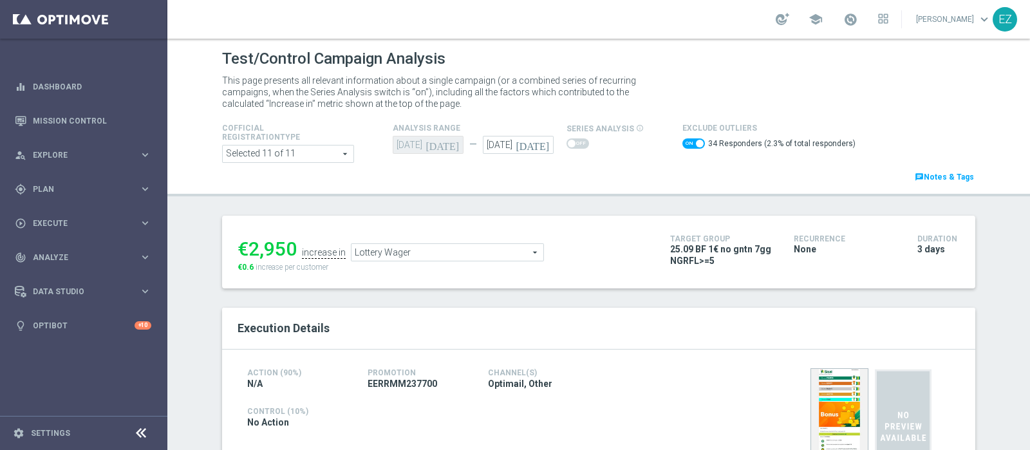
click at [482, 255] on span "Lottery Wager" at bounding box center [448, 252] width 192 height 17
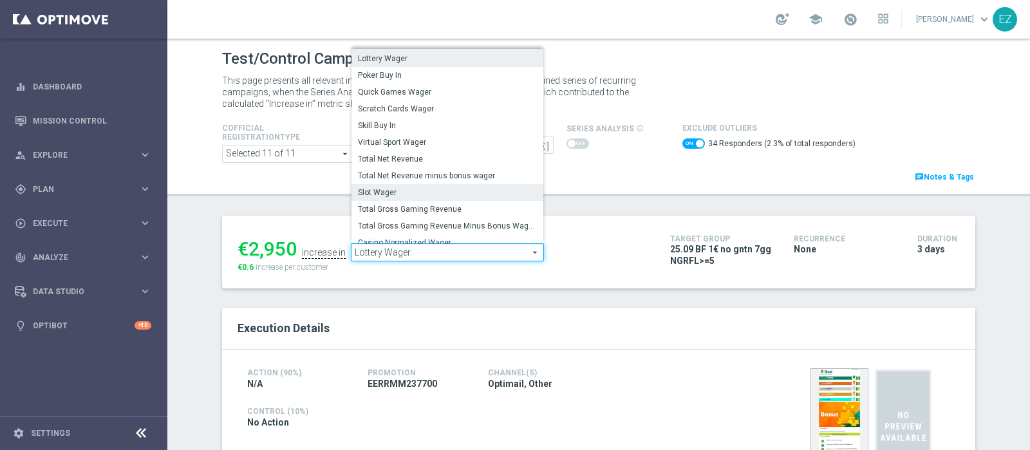
scroll to position [144, 0]
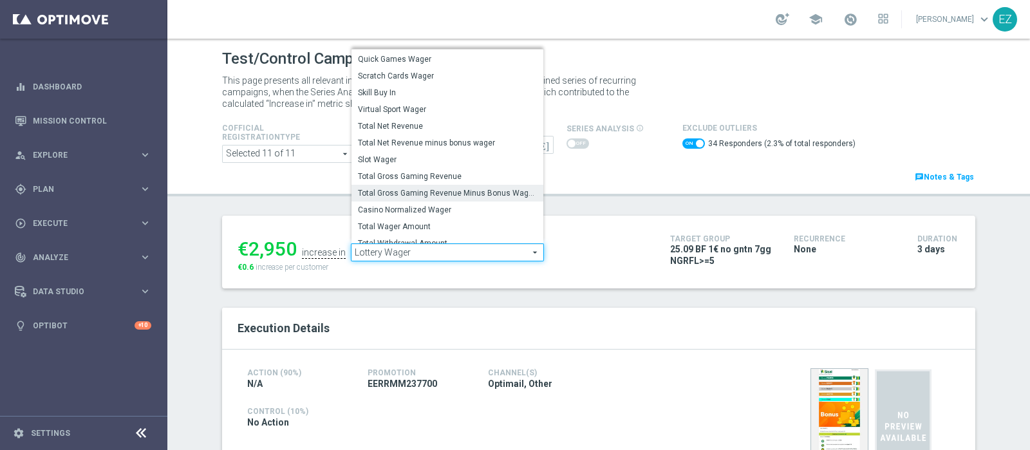
click at [420, 188] on span "Total Gross Gaming Revenue Minus Bonus Wagared" at bounding box center [447, 193] width 179 height 10
checkbox input "false"
type input "Total Gross Gaming Revenue Minus Bonus Wagared"
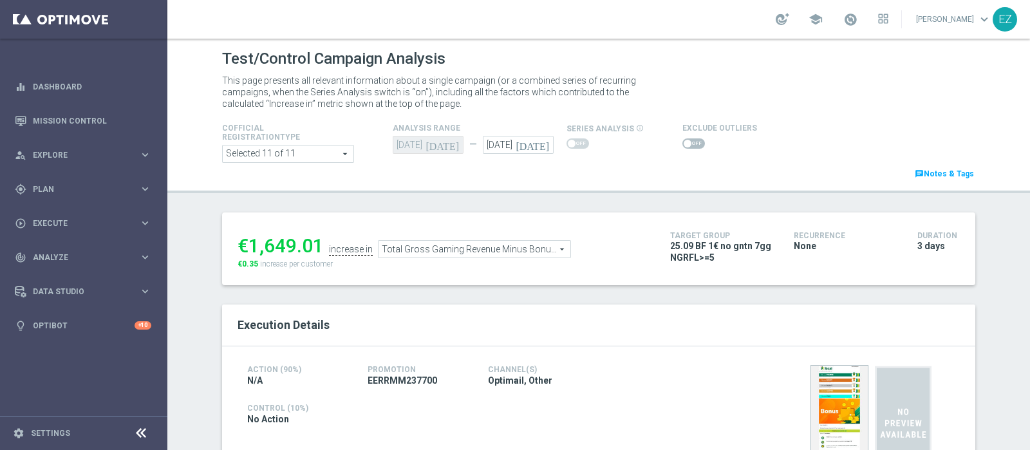
click at [689, 146] on span at bounding box center [694, 143] width 23 height 10
click at [689, 146] on input "checkbox" at bounding box center [694, 143] width 23 height 10
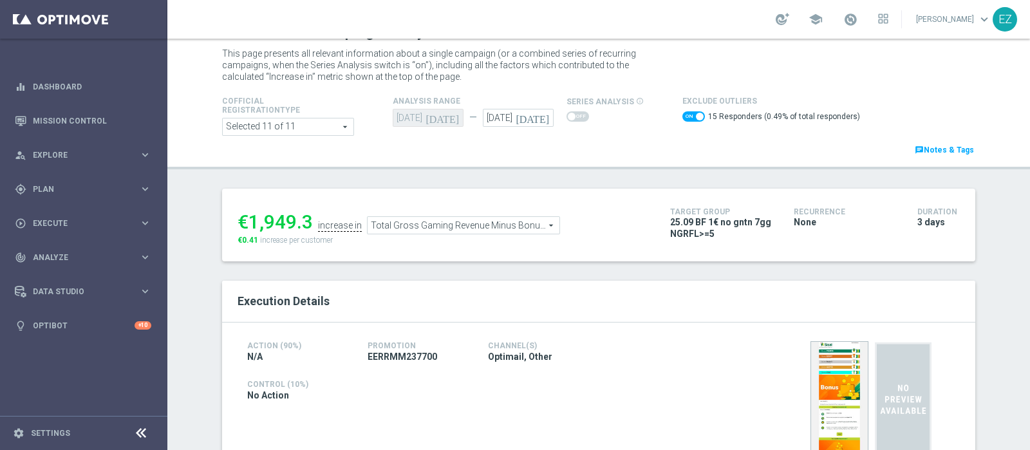
scroll to position [93, 0]
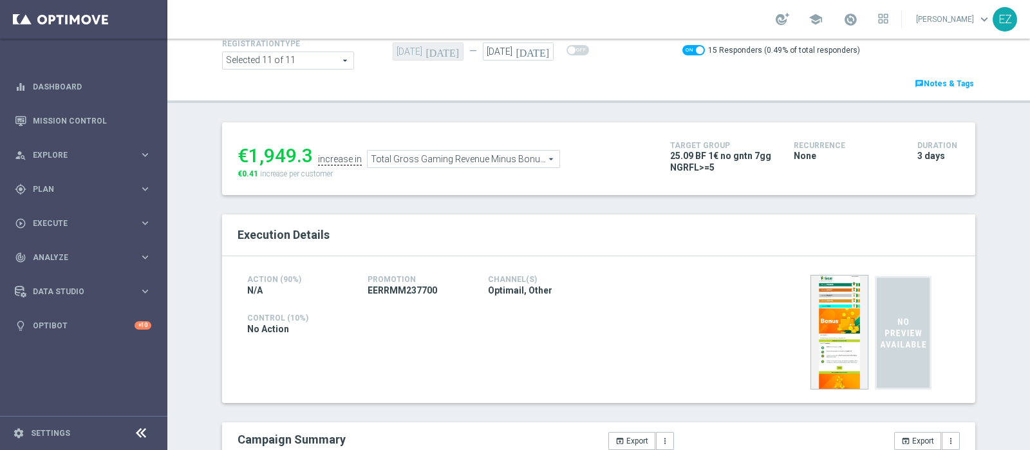
click at [696, 50] on span at bounding box center [700, 50] width 8 height 8
click at [685, 50] on input "checkbox" at bounding box center [694, 50] width 23 height 10
checkbox input "false"
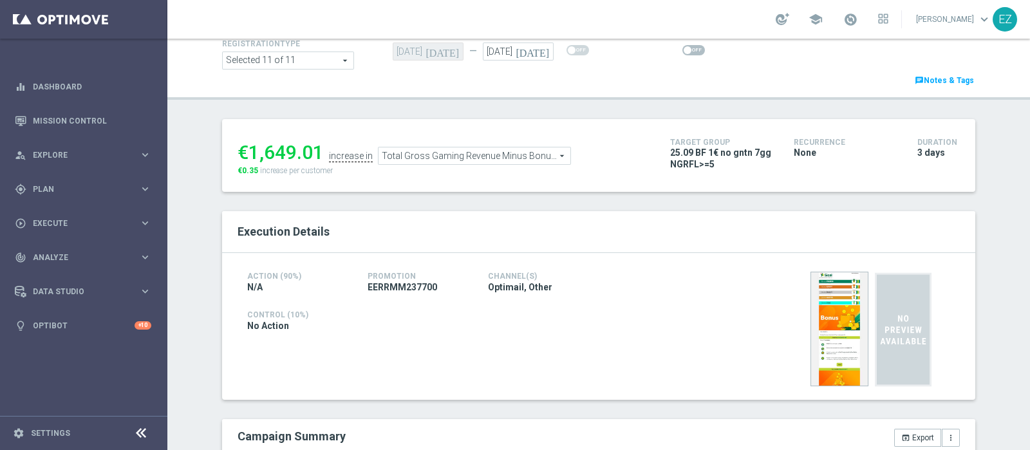
scroll to position [725, 0]
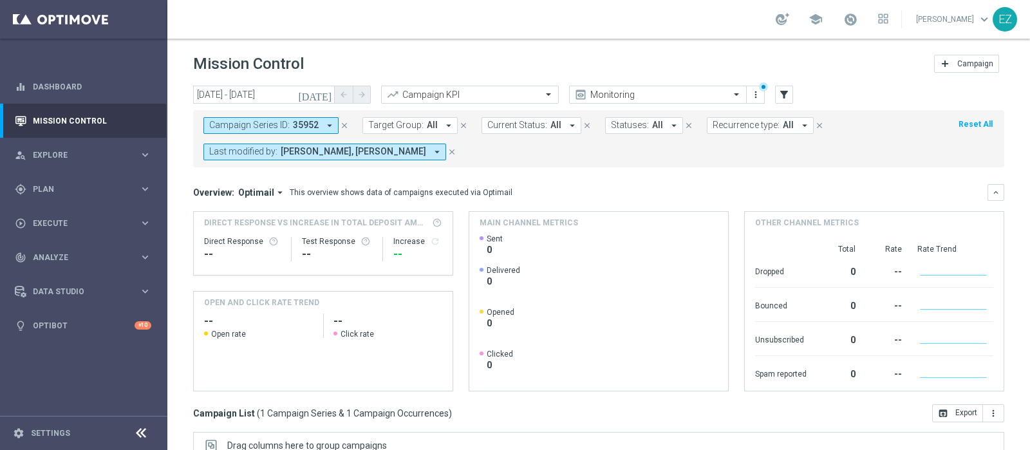
scroll to position [107, 0]
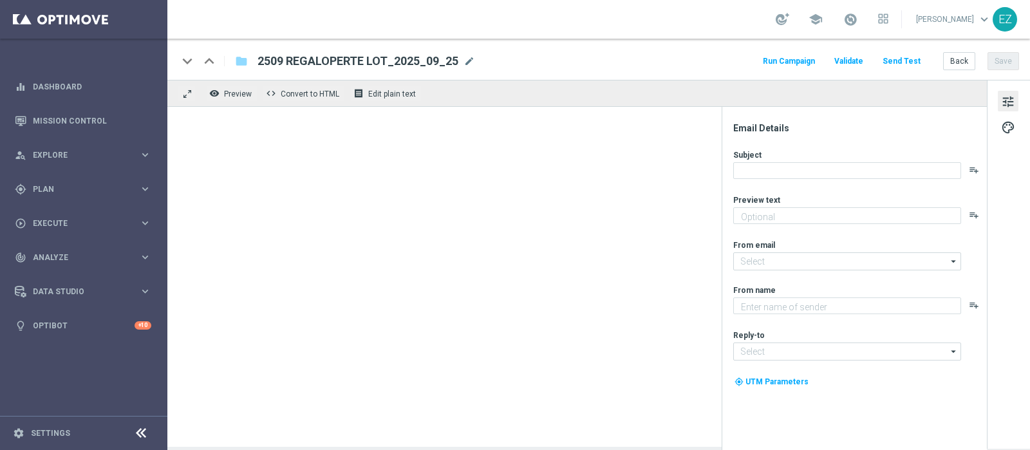
type textarea "3€ di bonus per te"
type textarea "Sisal"
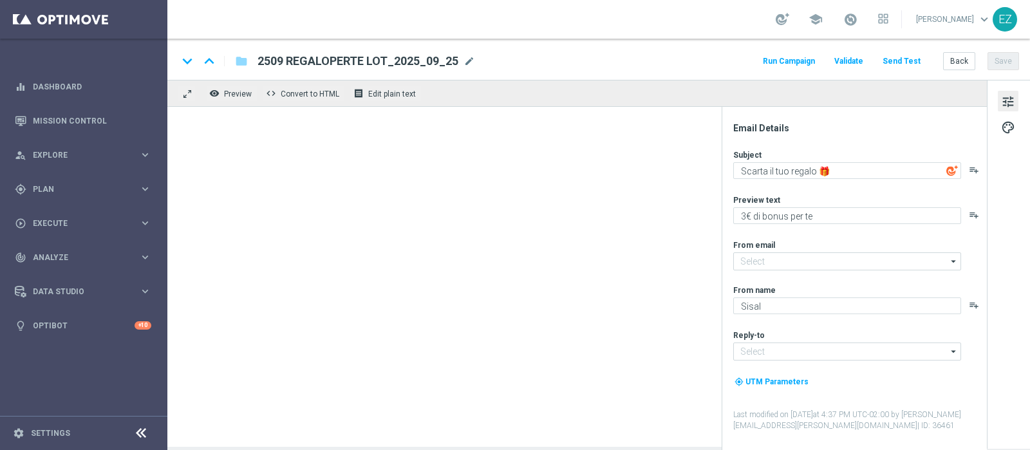
type input "[EMAIL_ADDRESS][DOMAIN_NAME]"
